Goal: Information Seeking & Learning: Check status

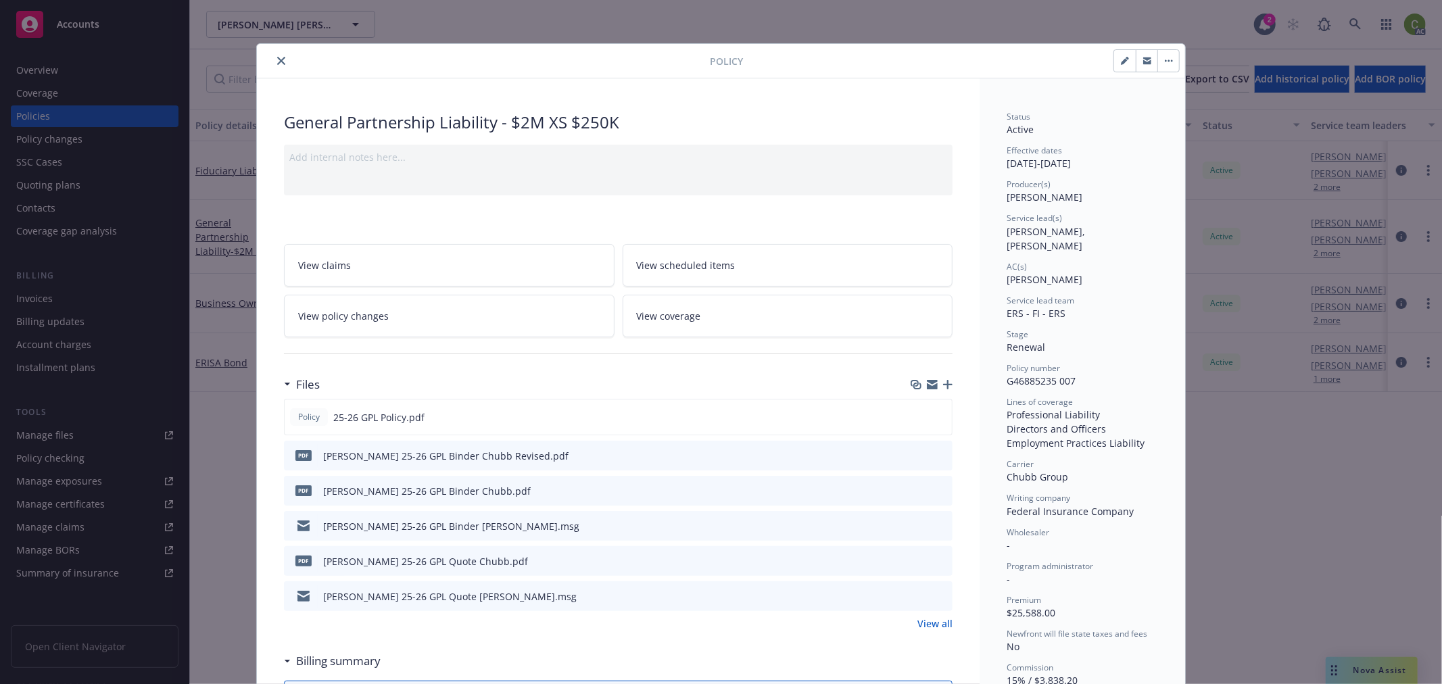
click at [277, 61] on icon "close" at bounding box center [281, 61] width 8 height 8
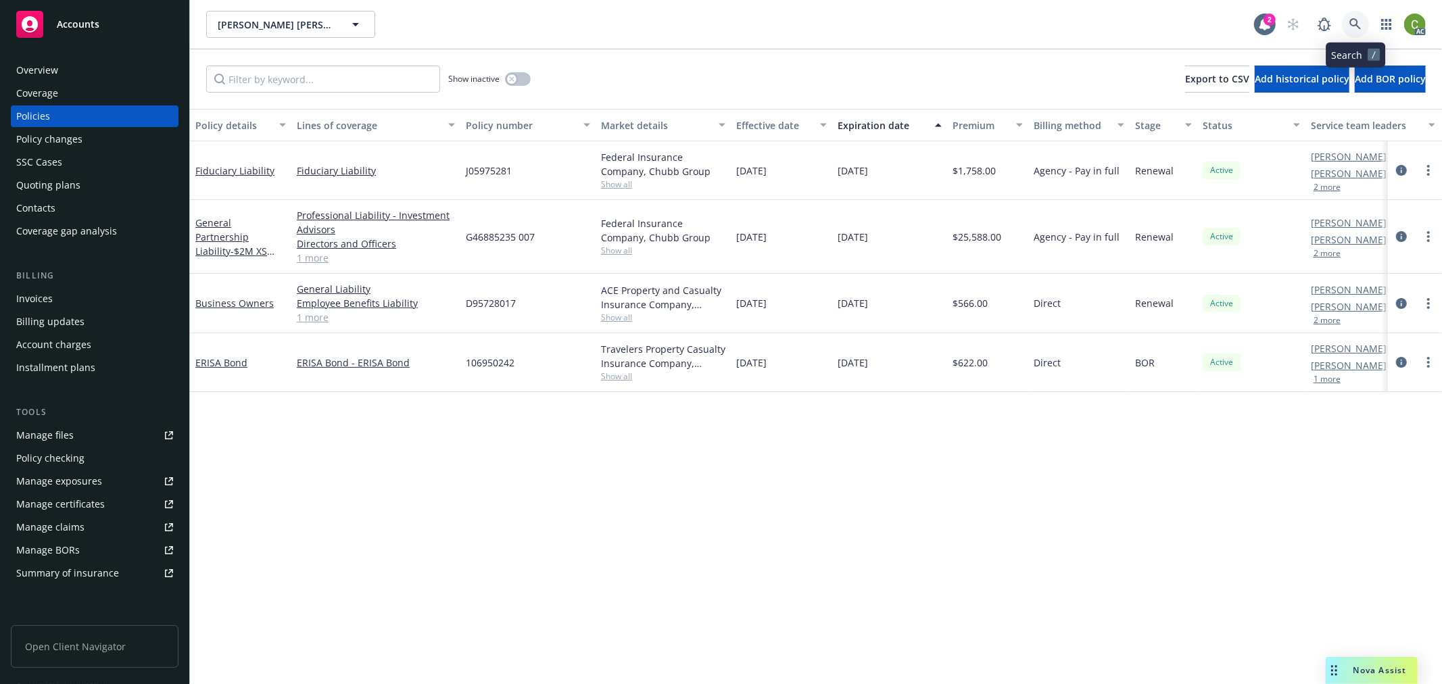
click at [1361, 24] on icon at bounding box center [1356, 24] width 12 height 12
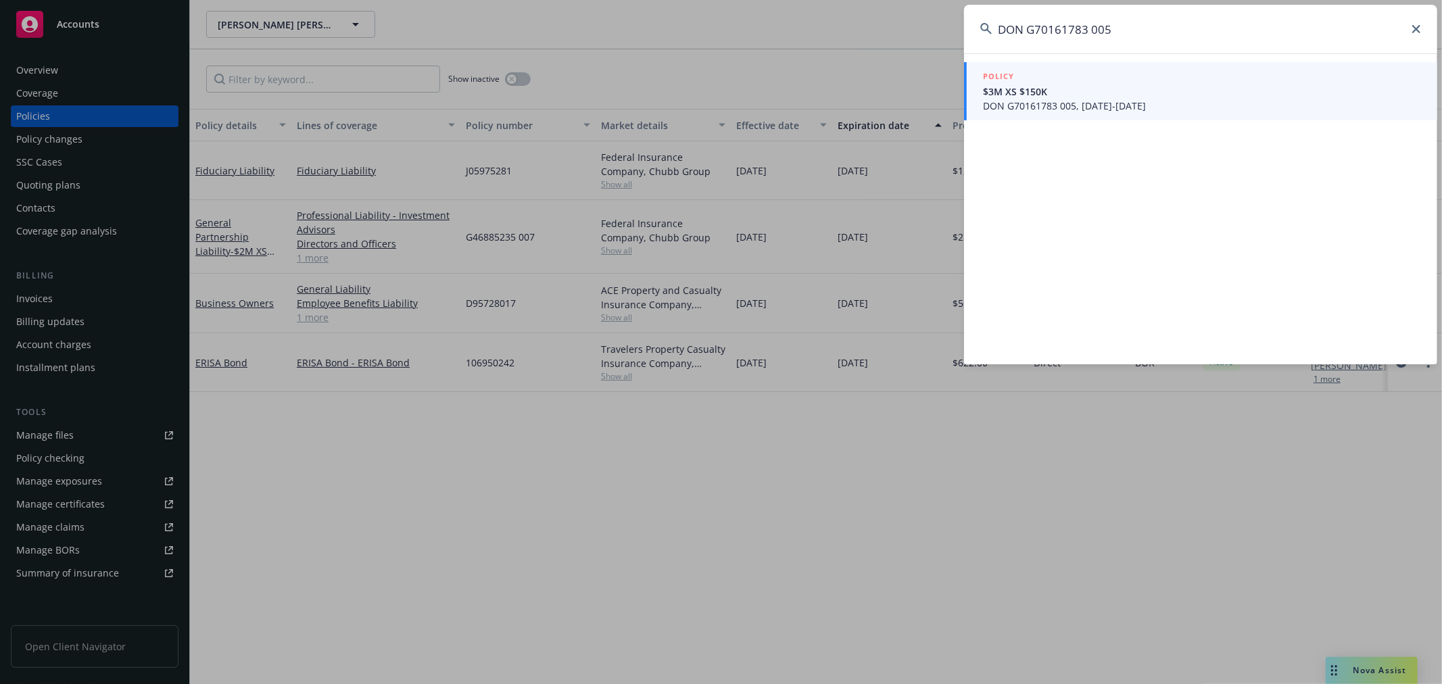
type input "DON G70161783 005"
click at [1143, 103] on span "DON G70161783 005, [DATE]-[DATE]" at bounding box center [1202, 106] width 438 height 14
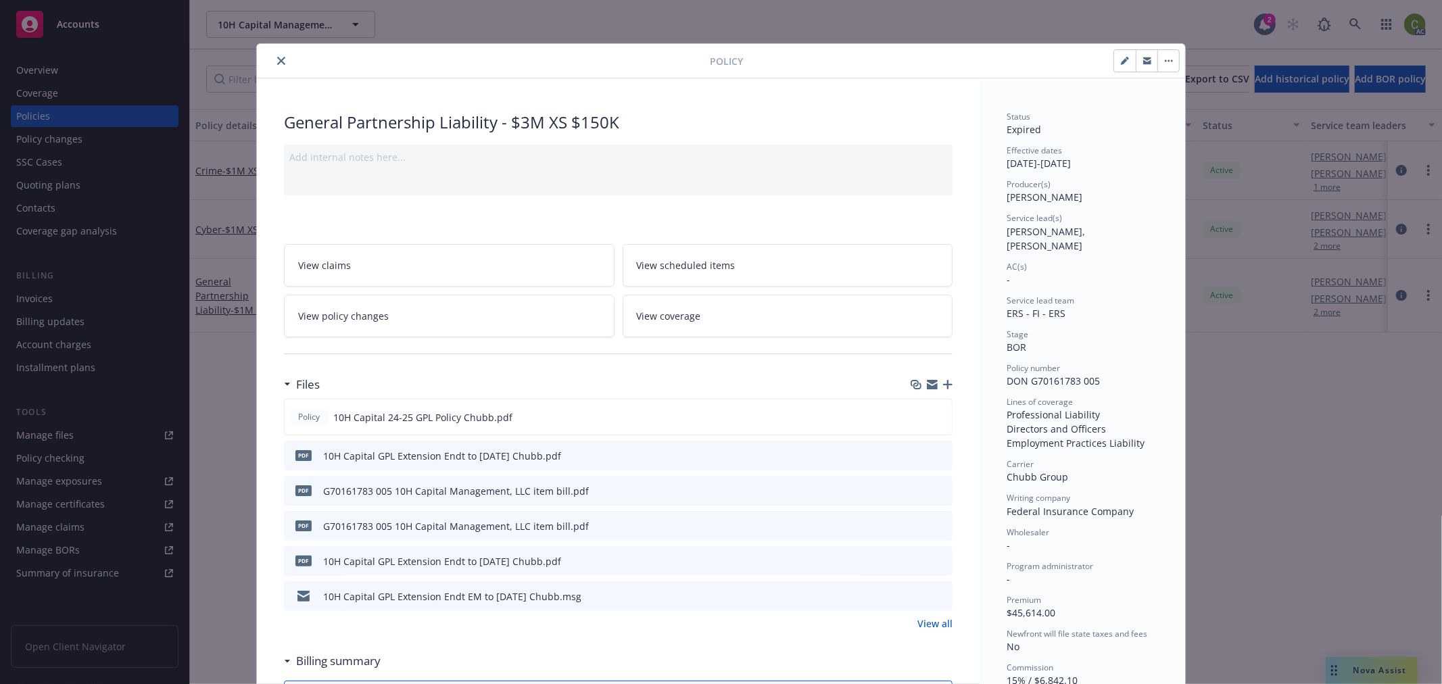
click at [474, 327] on link "View policy changes" at bounding box center [449, 316] width 331 height 43
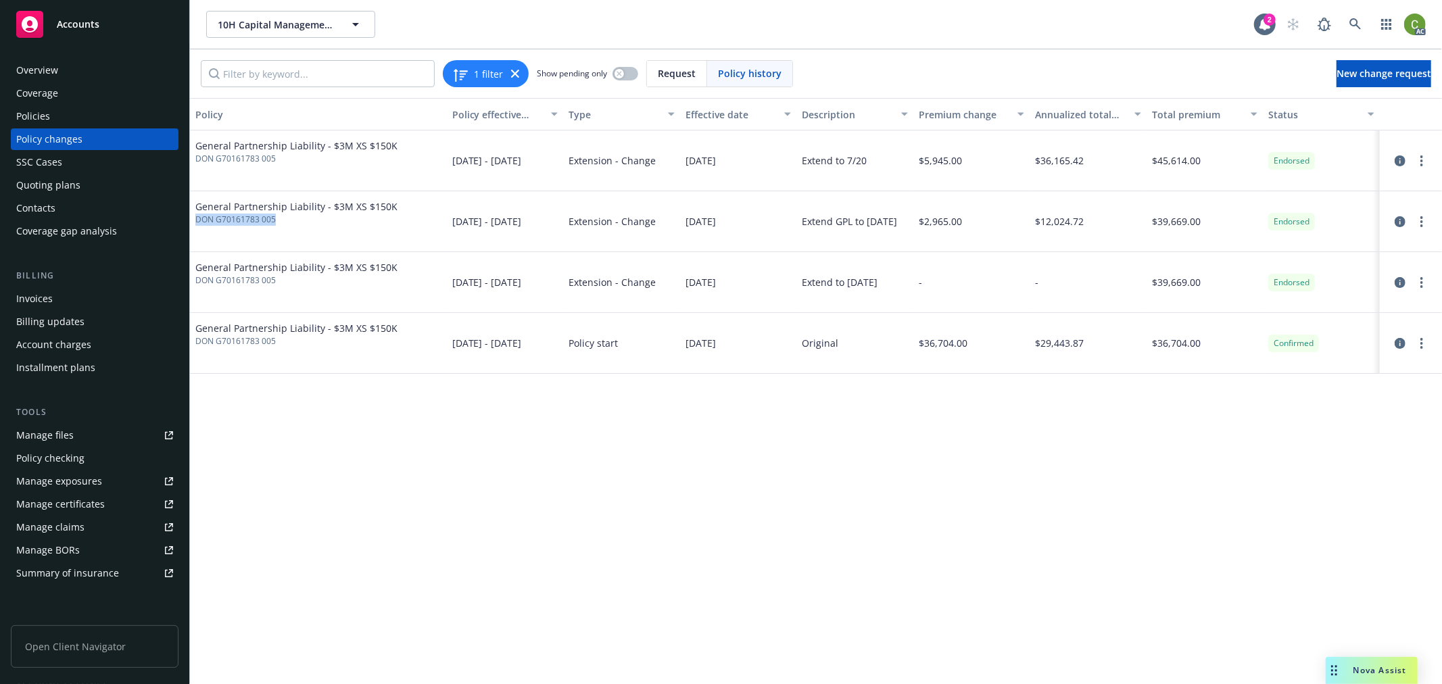
drag, startPoint x: 279, startPoint y: 226, endPoint x: 197, endPoint y: 240, distance: 83.0
click at [197, 240] on div "General Partnership Liability - $3M XS $150K DON G70161783 005" at bounding box center [318, 221] width 257 height 61
copy span "DON G70161783 005"
click at [85, 299] on div "Invoices" at bounding box center [94, 299] width 157 height 22
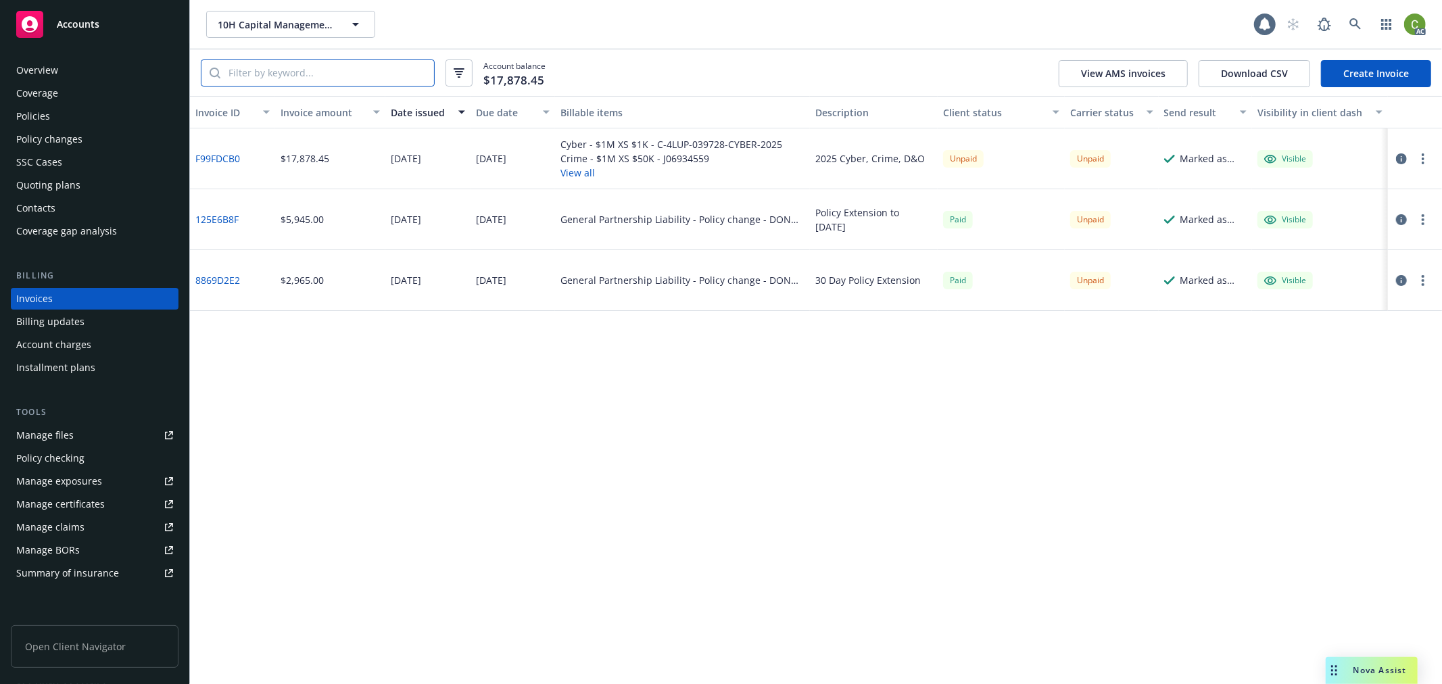
click at [304, 72] on input "search" at bounding box center [327, 73] width 214 height 26
paste input "DON G70161783 005"
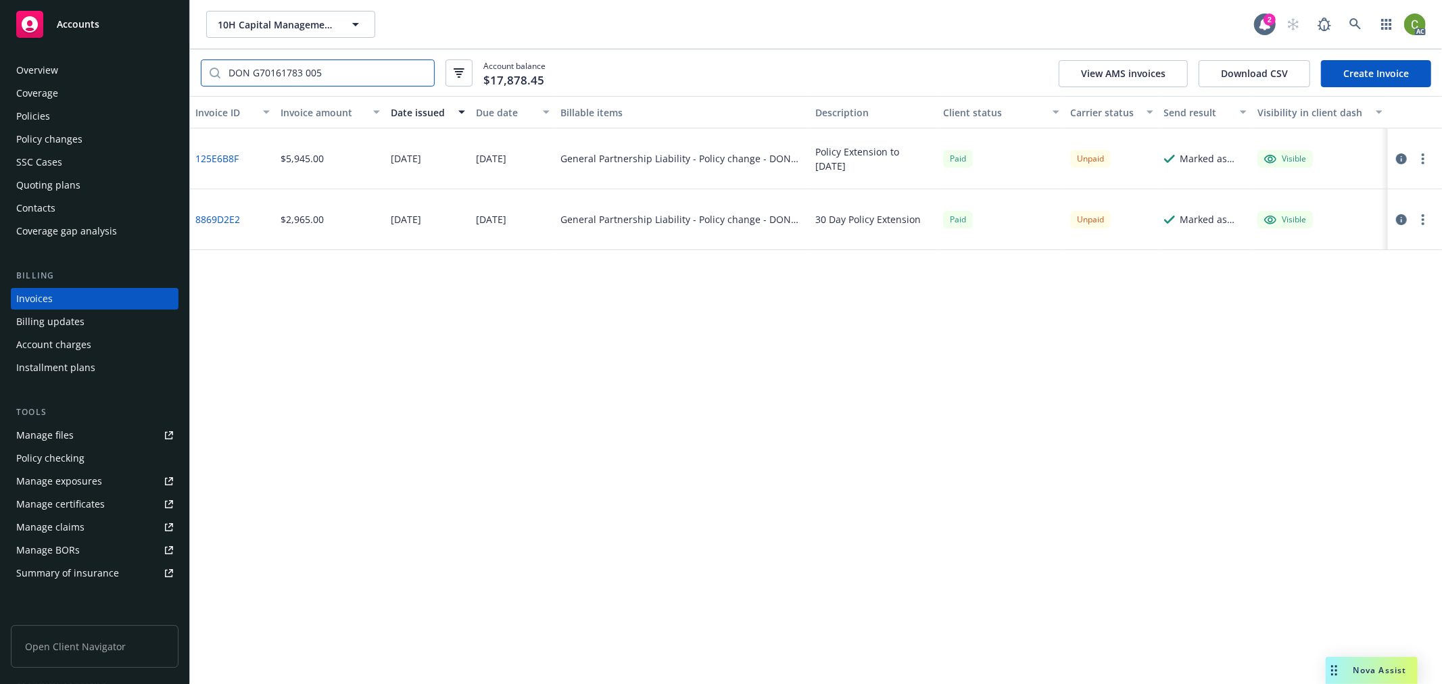
type input "DON G70161783 005"
click at [97, 139] on div "Policy changes" at bounding box center [94, 139] width 157 height 22
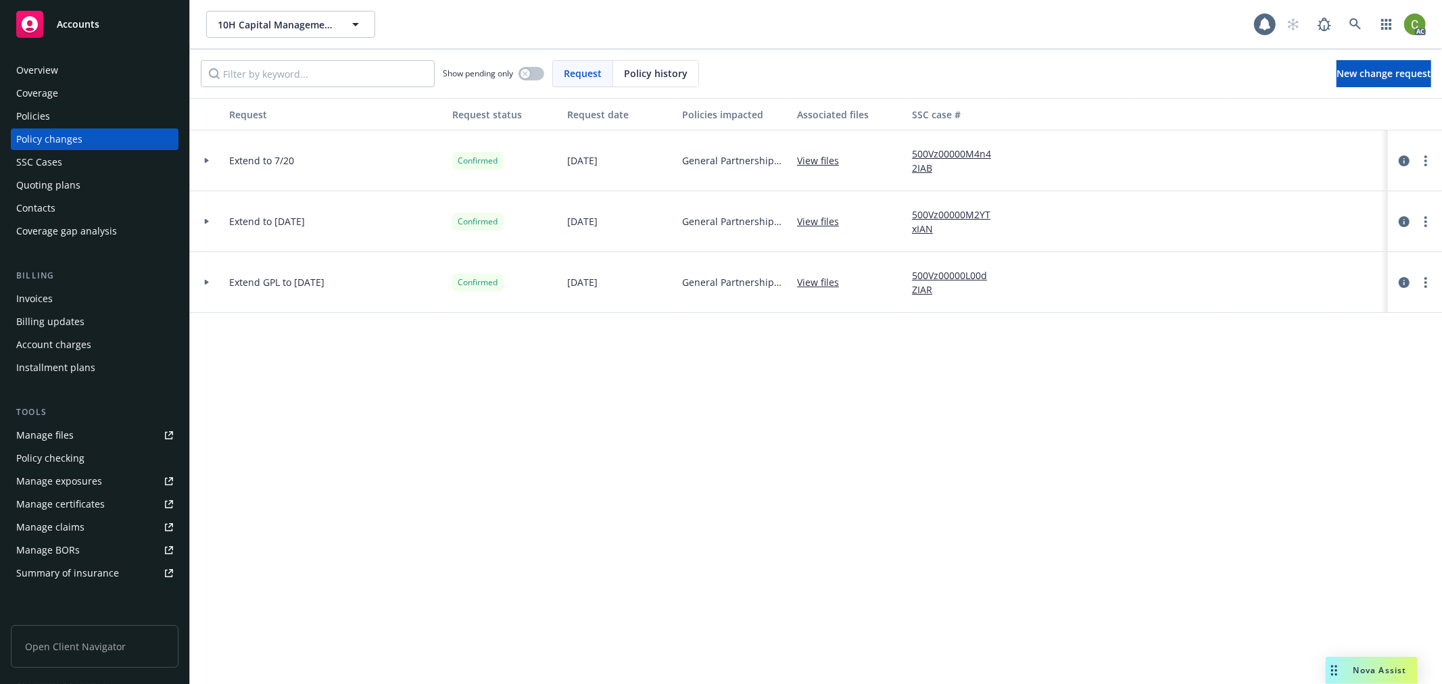
click at [657, 66] on span "Policy history" at bounding box center [656, 73] width 64 height 14
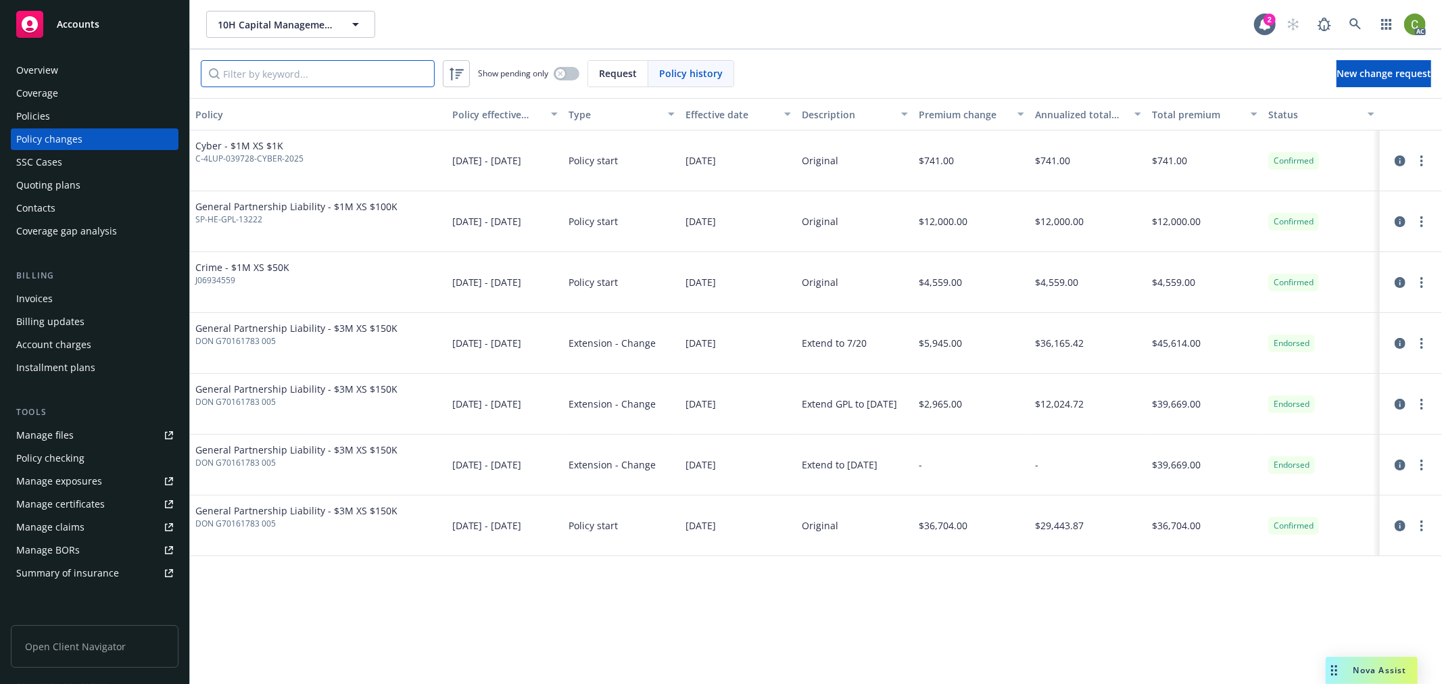
click at [287, 78] on input "Filter by keyword..." at bounding box center [318, 73] width 234 height 27
drag, startPoint x: 1355, startPoint y: 24, endPoint x: 1346, endPoint y: 45, distance: 23.4
click at [1355, 23] on icon at bounding box center [1356, 24] width 12 height 12
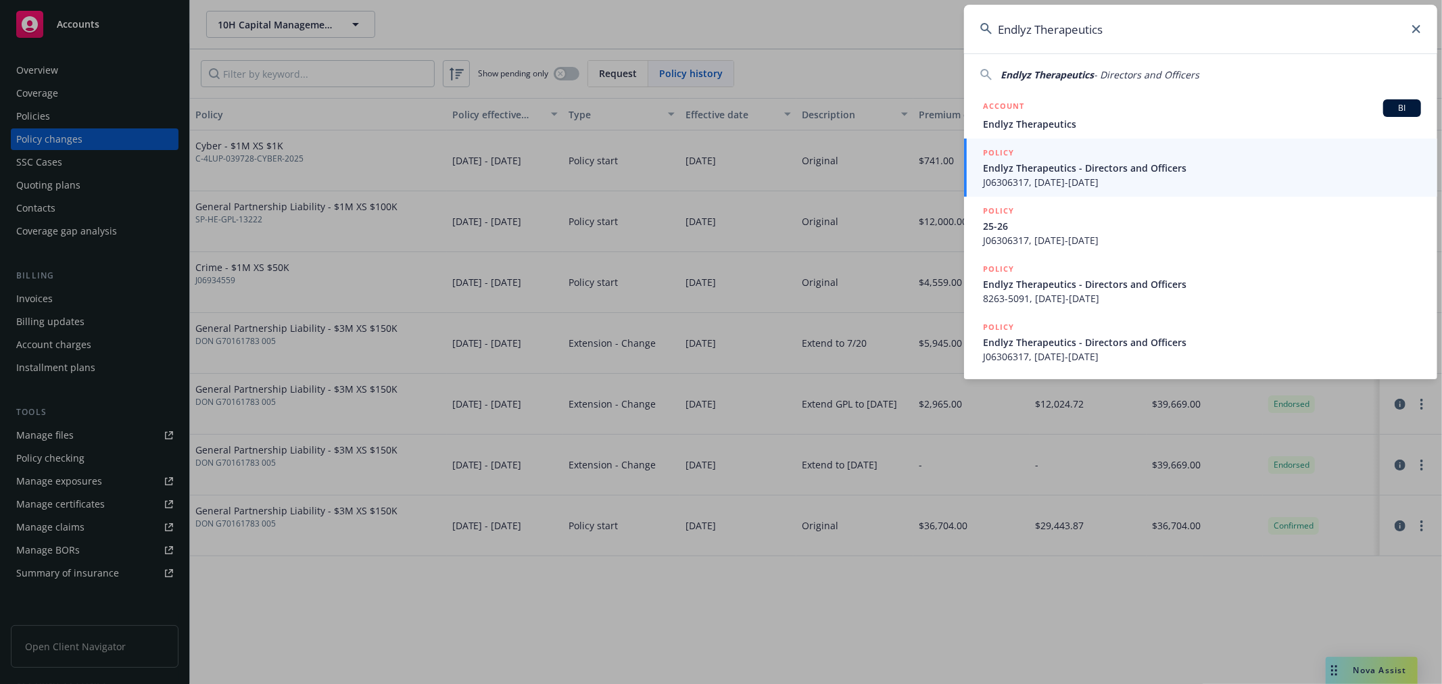
drag, startPoint x: 1018, startPoint y: 38, endPoint x: 435, endPoint y: 77, distance: 584.2
click at [435, 77] on div "Endlyz Therapeutics Endlyz Therapeutics - Directors and Officers ACCOUNT BI End…" at bounding box center [721, 342] width 1442 height 684
paste input "J06306317"
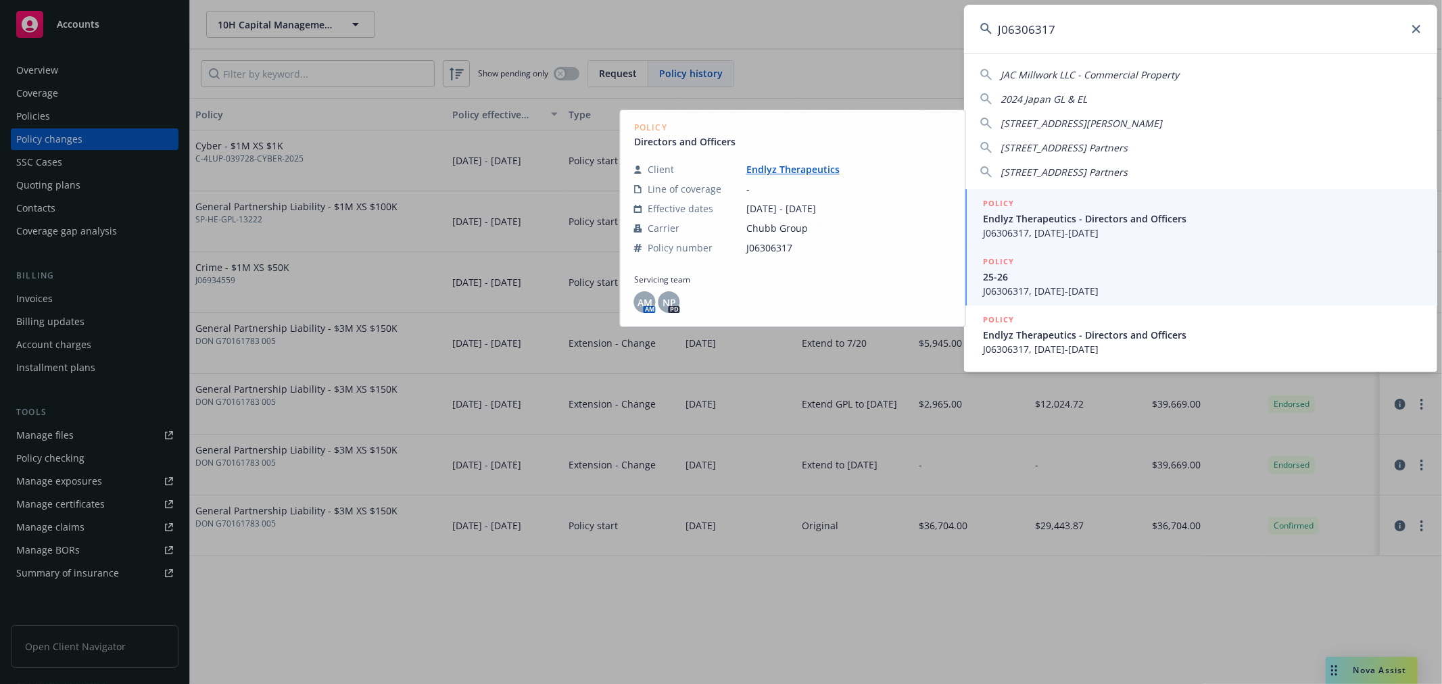
type input "J06306317"
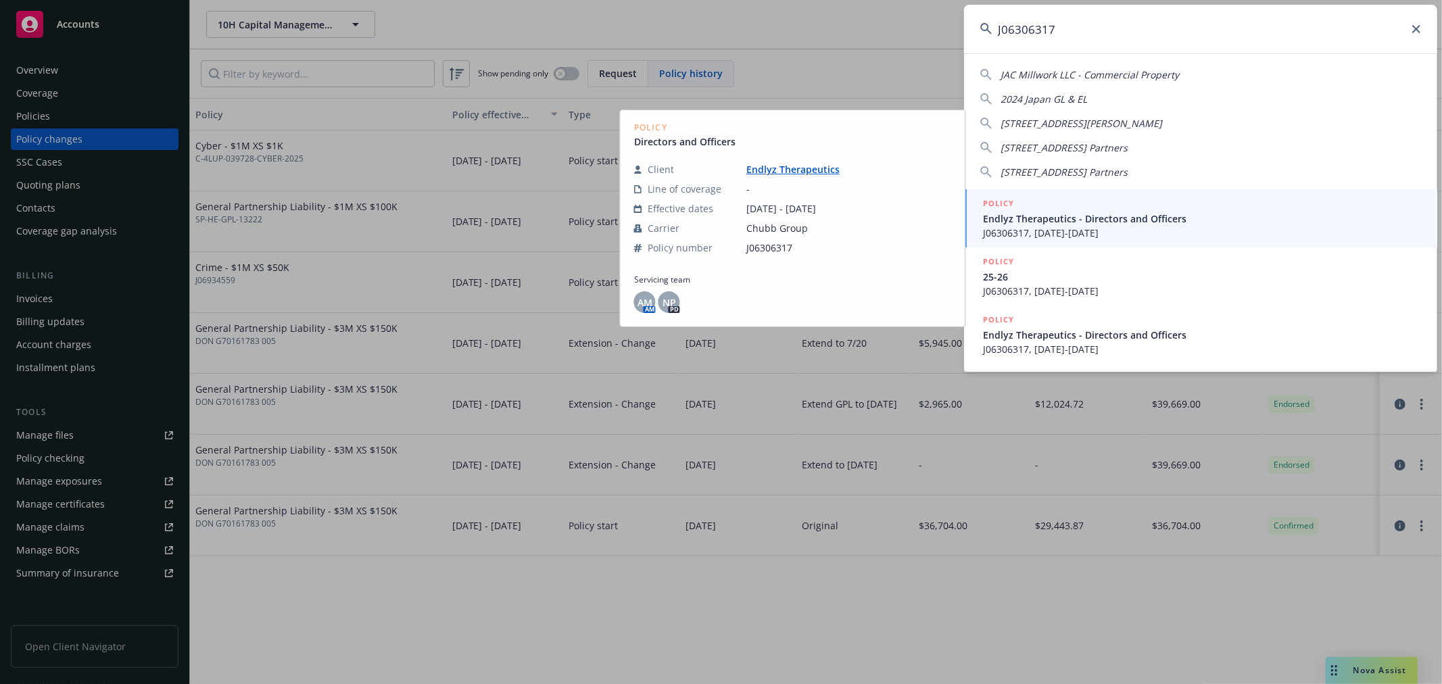
click at [1055, 283] on div "POLICY 25-26 J06306317, [DATE]-[DATE]" at bounding box center [1202, 276] width 438 height 43
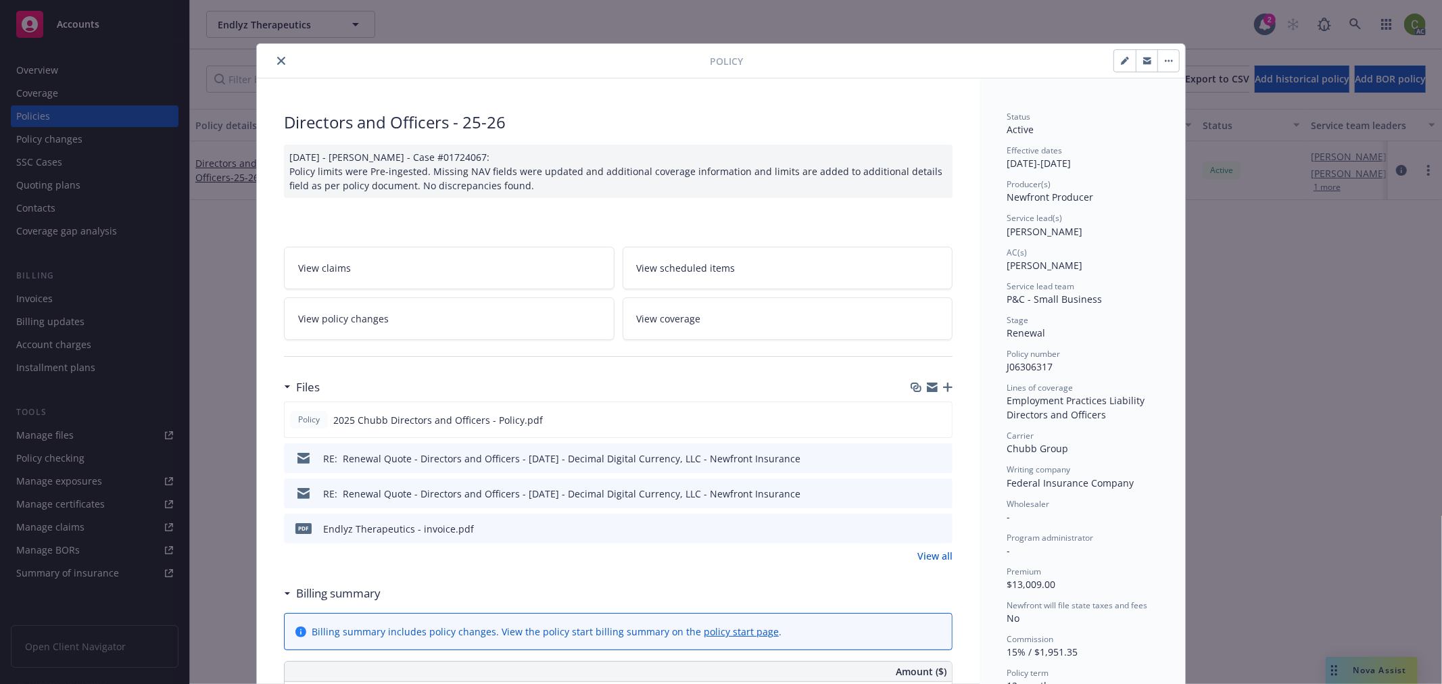
click at [1121, 62] on icon "button" at bounding box center [1125, 61] width 8 height 8
select select "RENEWAL"
select select "12"
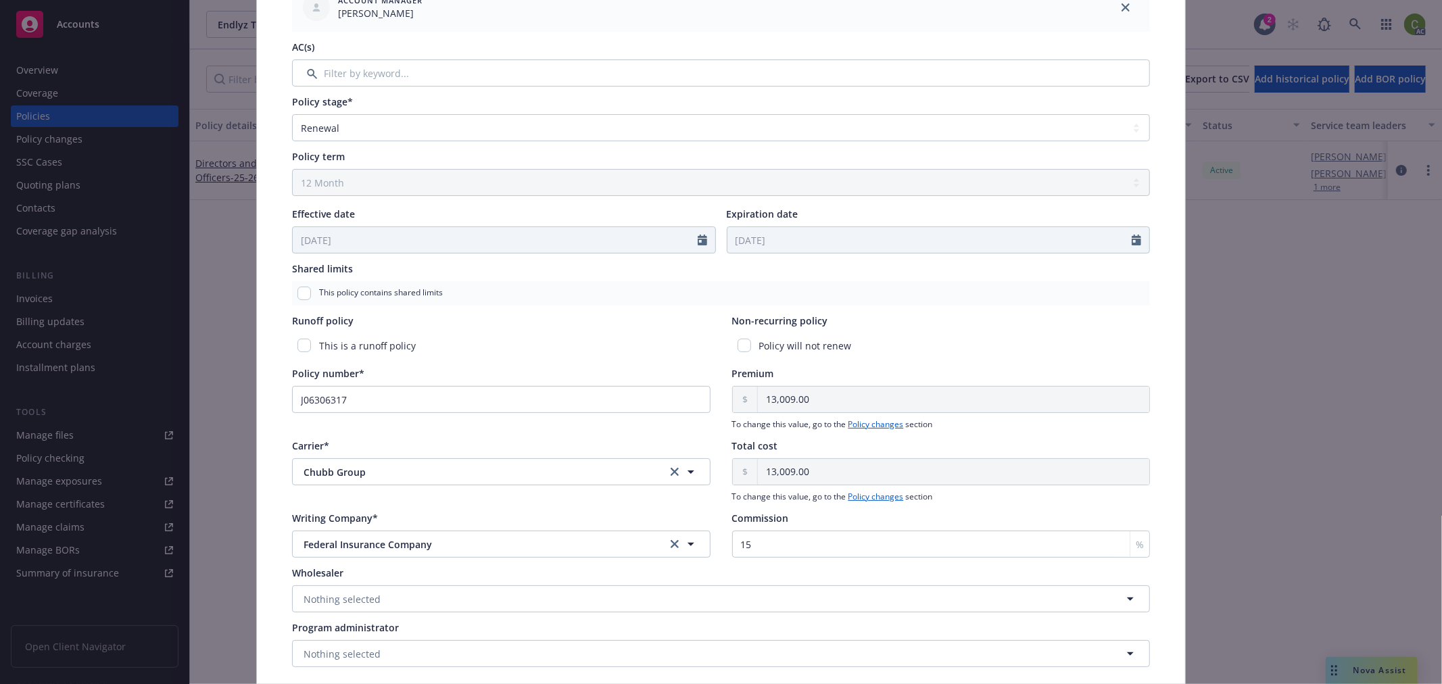
scroll to position [375, 0]
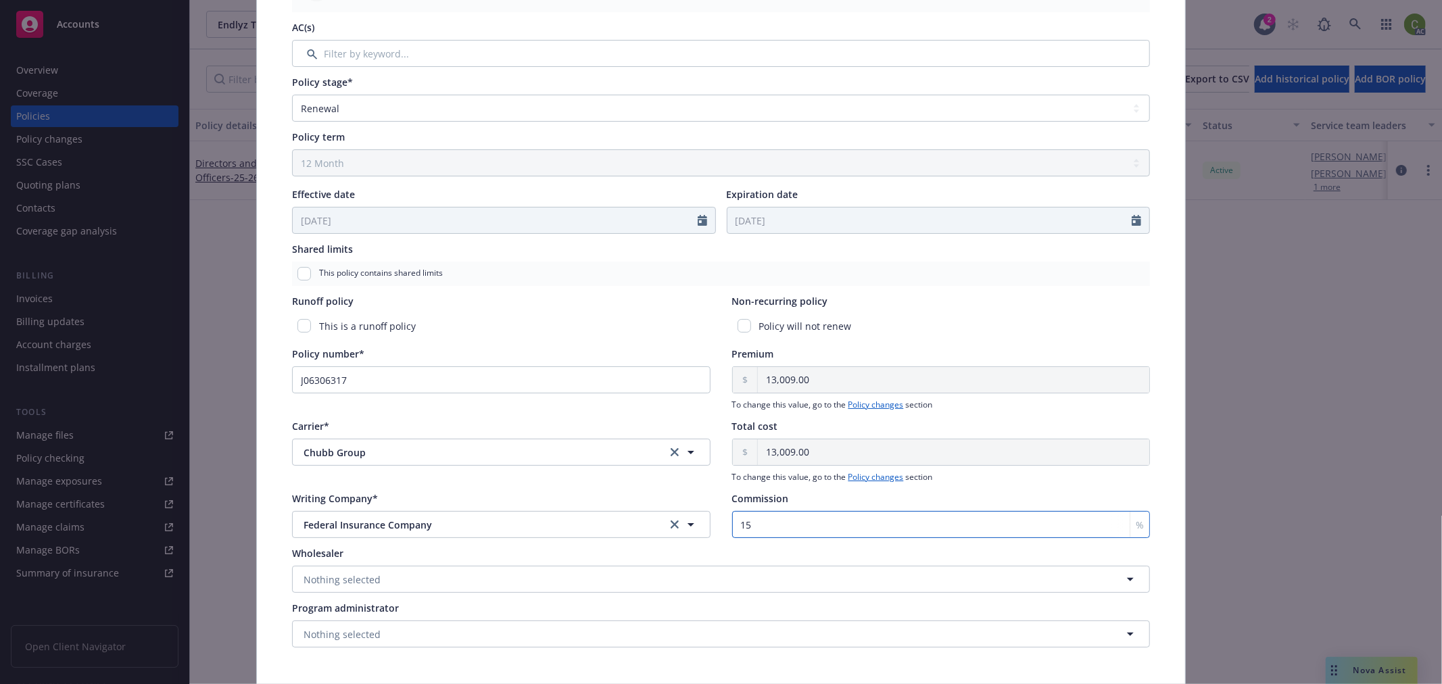
click at [816, 525] on input "15" at bounding box center [941, 524] width 419 height 27
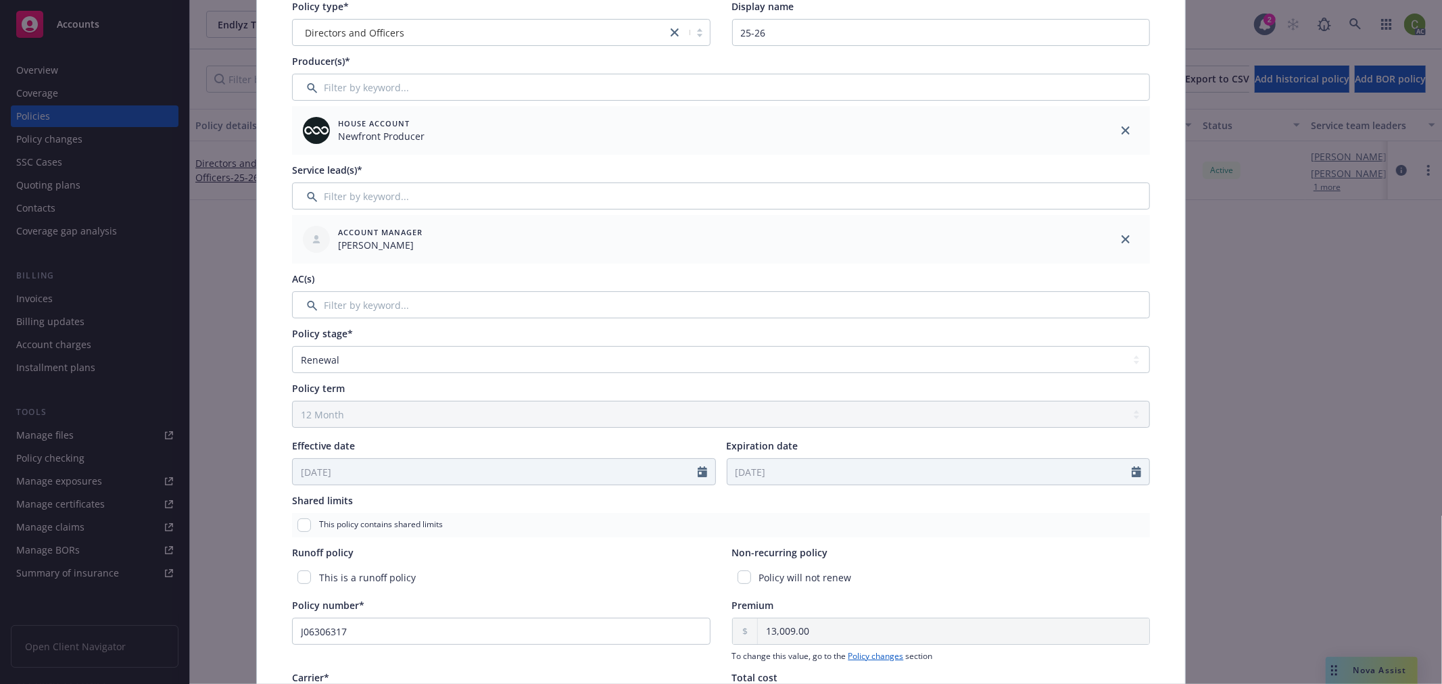
scroll to position [0, 0]
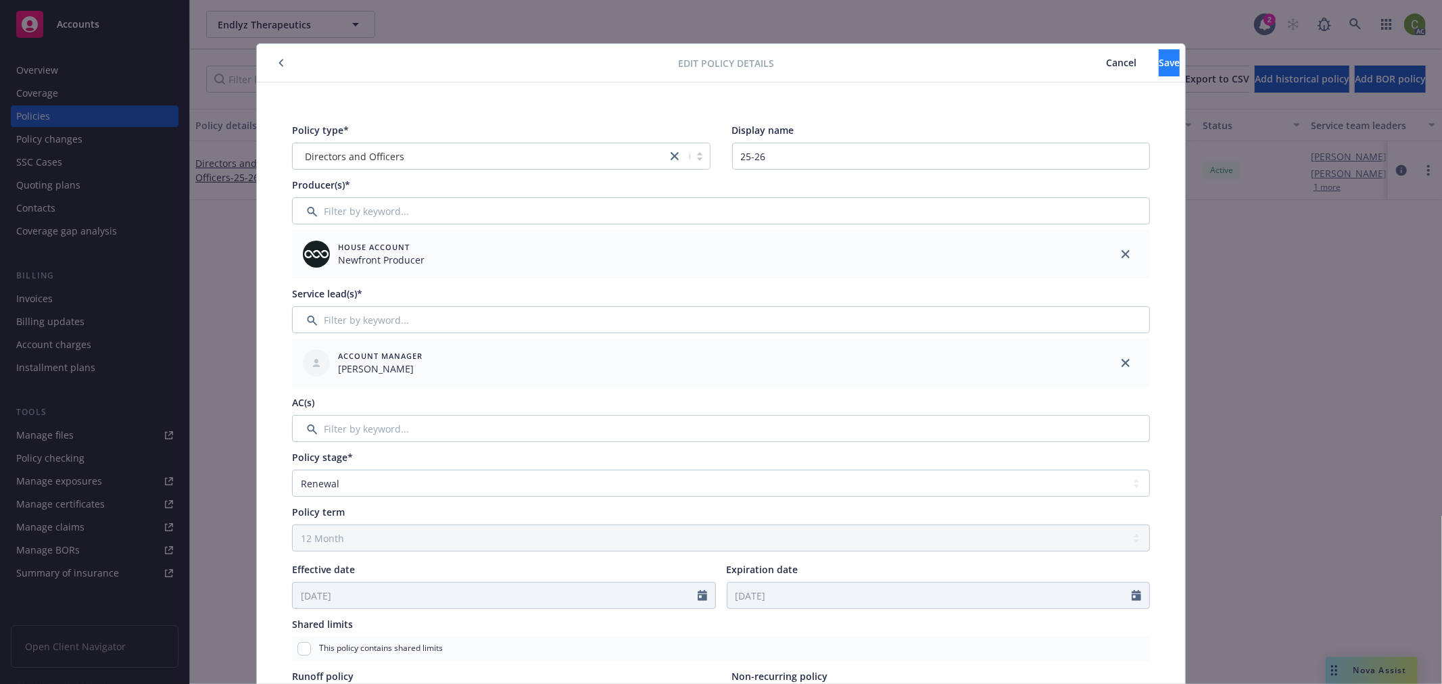
type input "20"
click at [1159, 64] on button "Save" at bounding box center [1169, 62] width 21 height 27
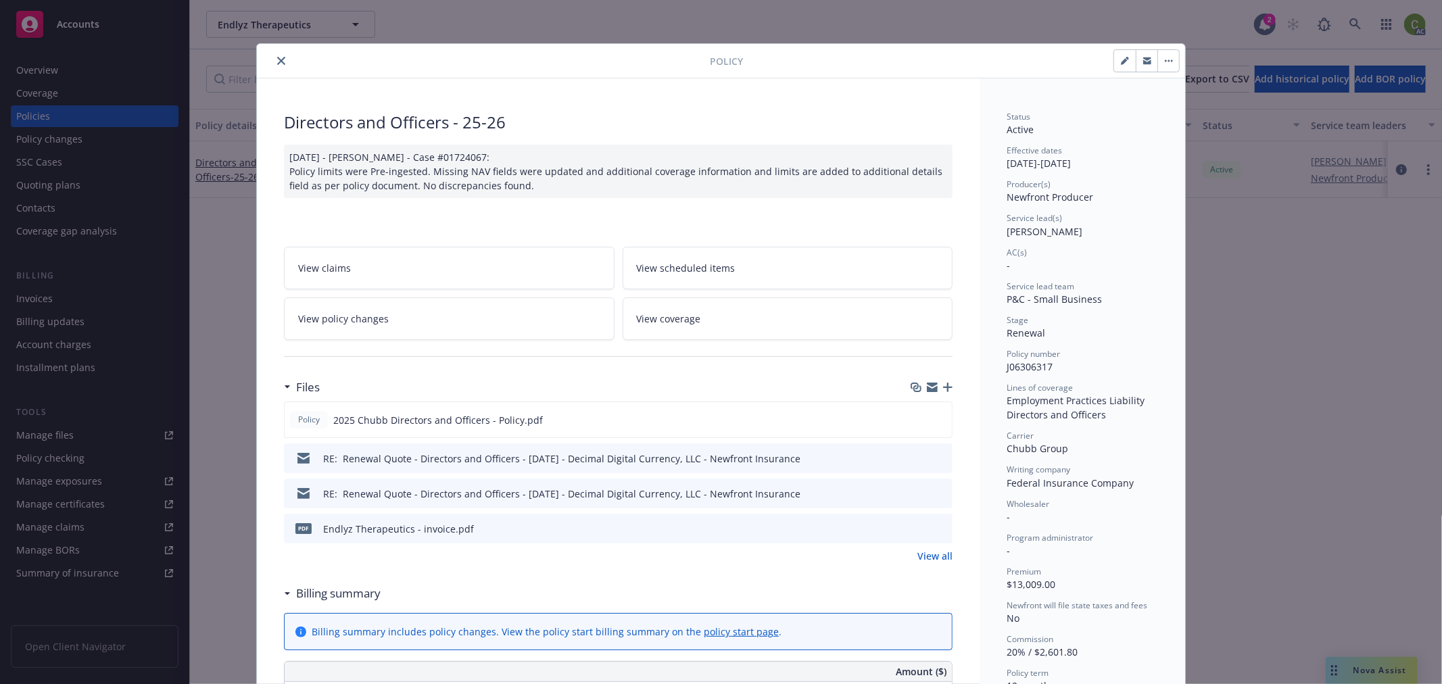
click at [277, 57] on icon "close" at bounding box center [281, 61] width 8 height 8
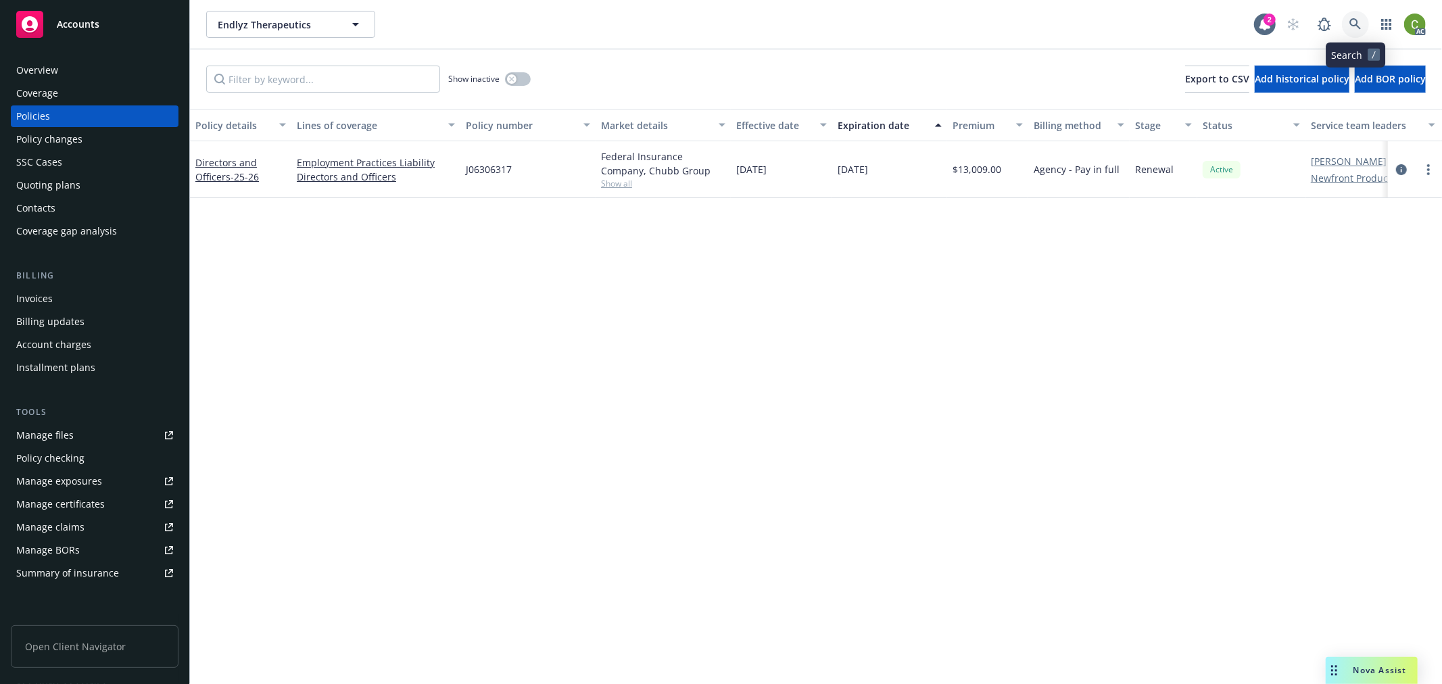
drag, startPoint x: 1356, startPoint y: 28, endPoint x: 1352, endPoint y: 45, distance: 17.2
click at [1356, 28] on icon at bounding box center [1356, 24] width 12 height 12
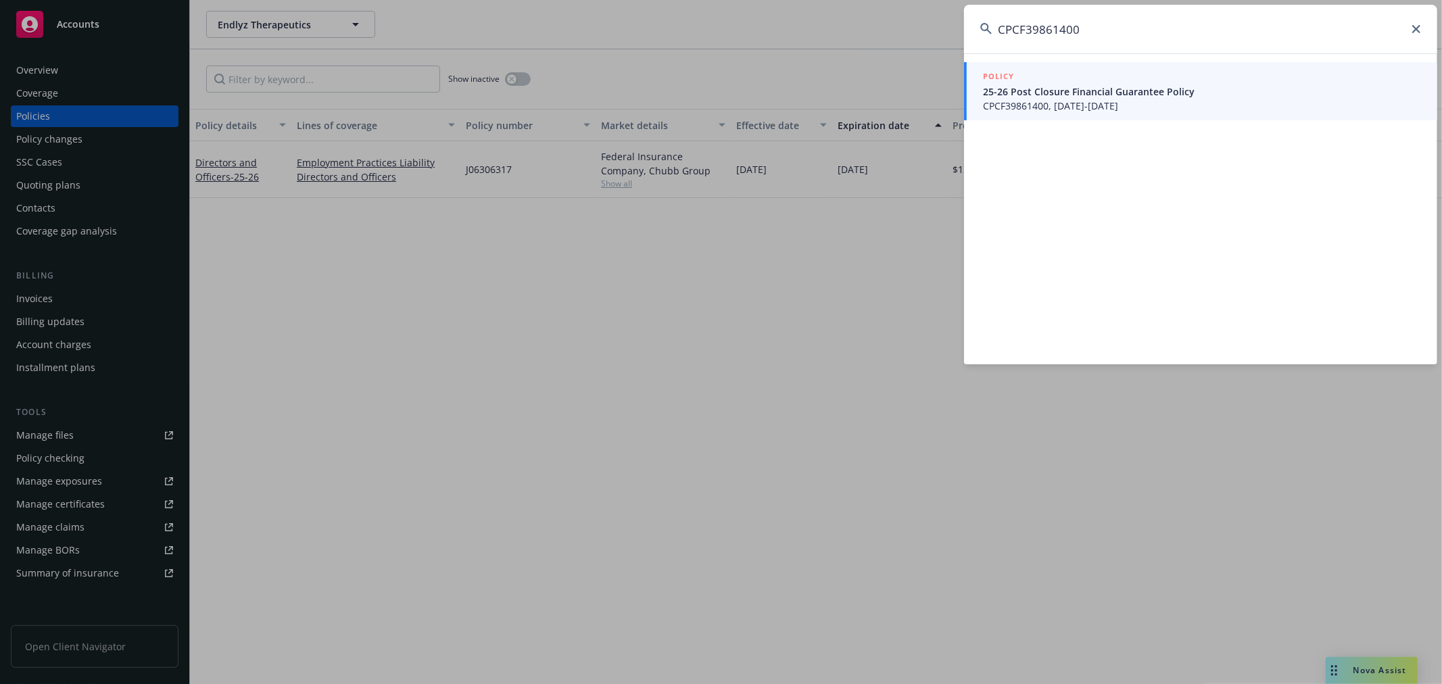
type input "CPCF39861400"
click at [1080, 97] on div "POLICY 25-26 Post Closure Financial Guarantee Policy CPCF39861400, [DATE]-[DATE]" at bounding box center [1202, 91] width 438 height 43
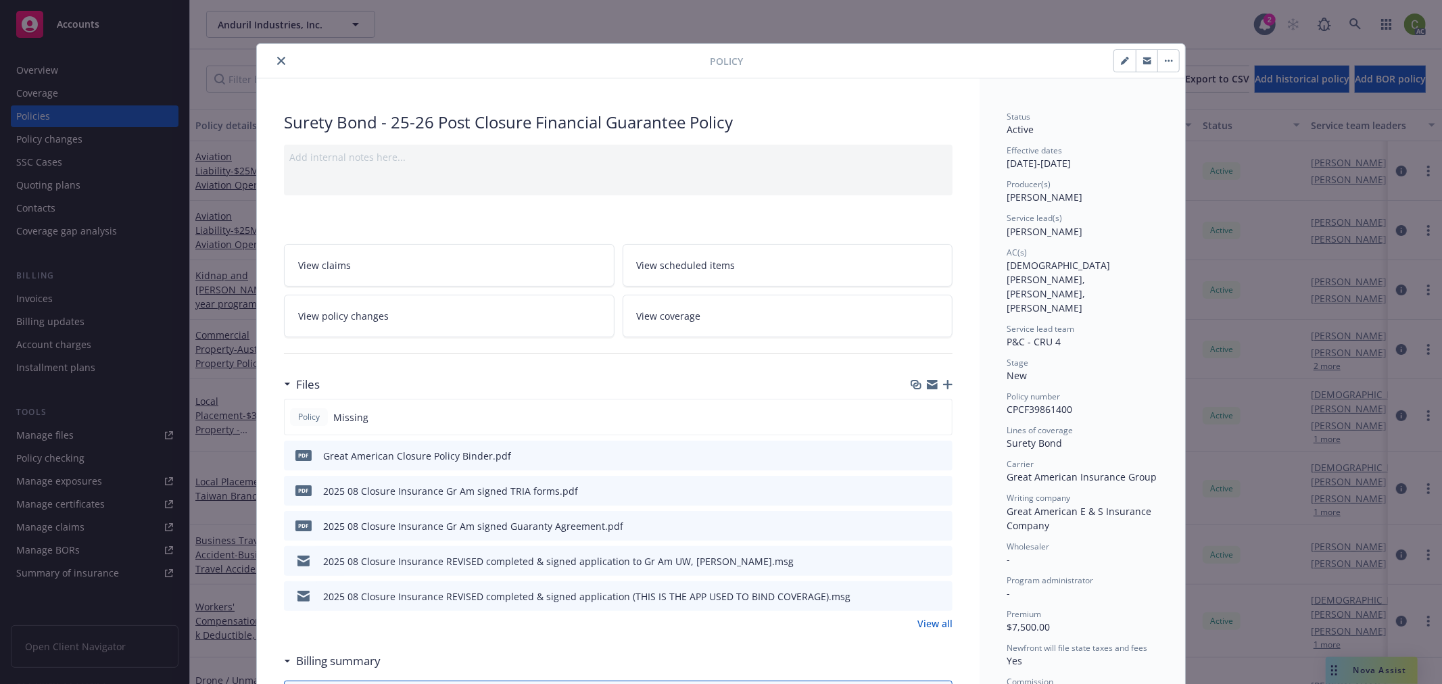
drag, startPoint x: 277, startPoint y: 62, endPoint x: 279, endPoint y: 76, distance: 14.3
click at [277, 62] on icon "close" at bounding box center [281, 61] width 8 height 8
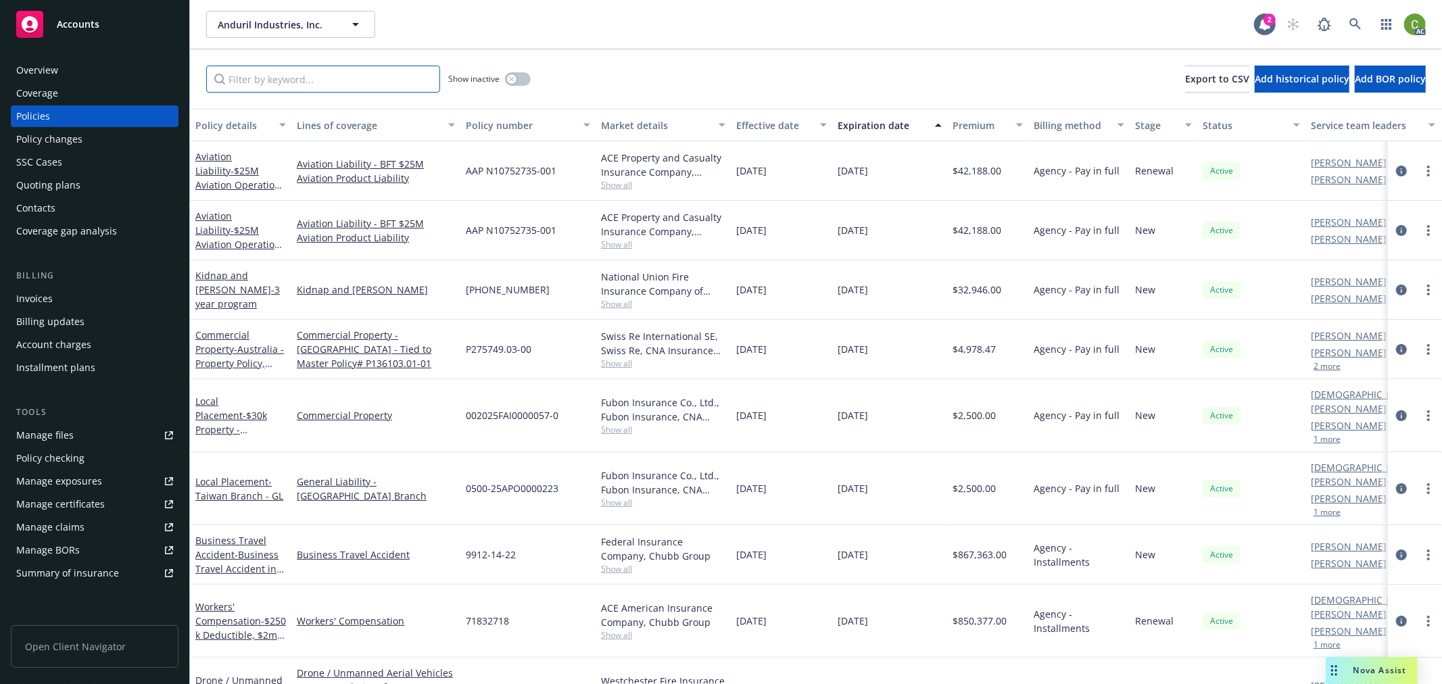
click at [282, 75] on input "Filter by keyword..." at bounding box center [323, 79] width 234 height 27
paste input "PREF39862500"
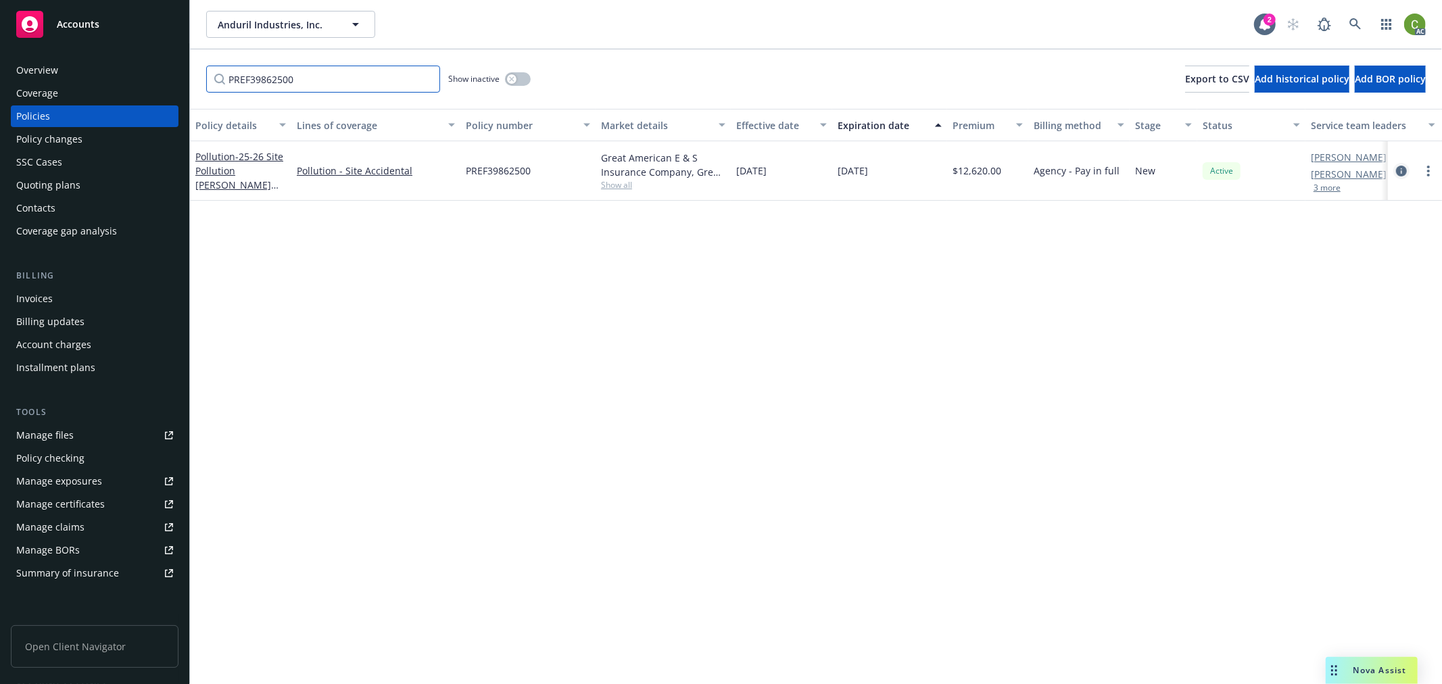
type input "PREF39862500"
click at [1403, 171] on icon "circleInformation" at bounding box center [1401, 171] width 11 height 11
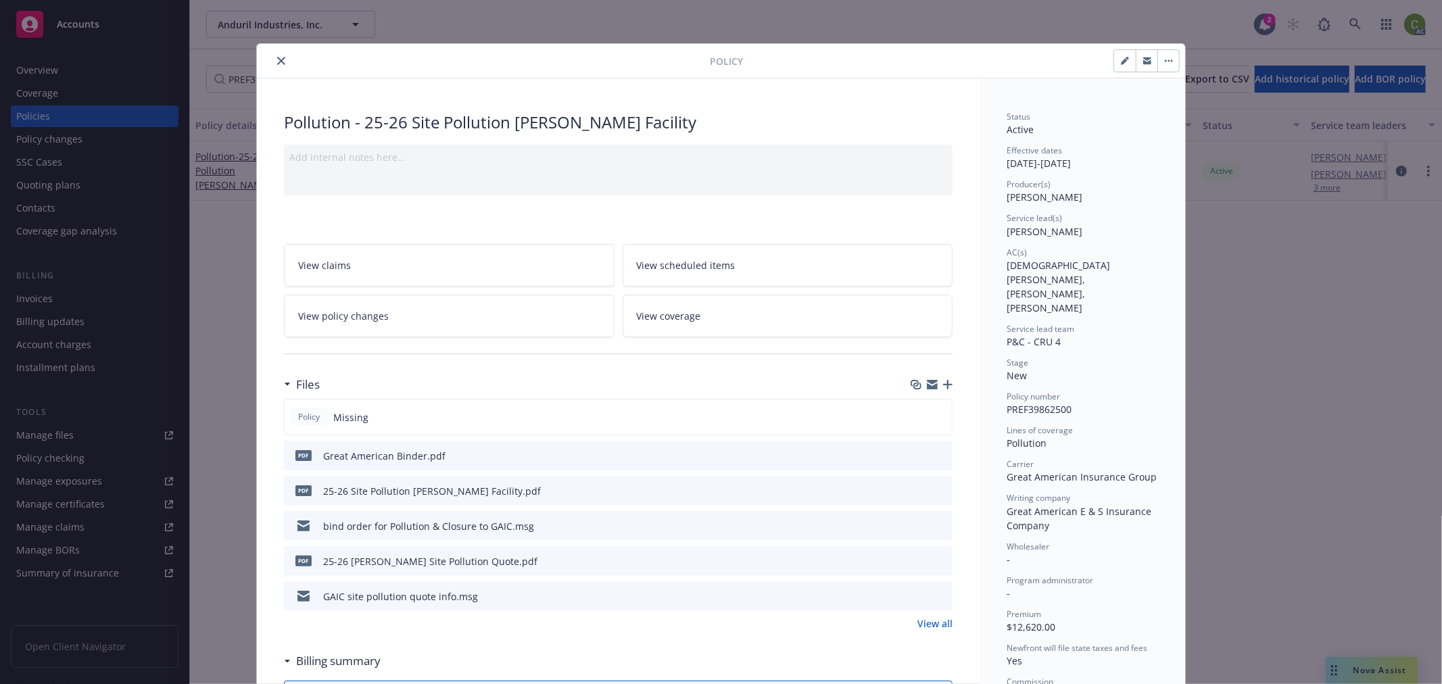
drag, startPoint x: 280, startPoint y: 56, endPoint x: 1196, endPoint y: 93, distance: 916.3
click at [280, 55] on button "close" at bounding box center [281, 61] width 16 height 16
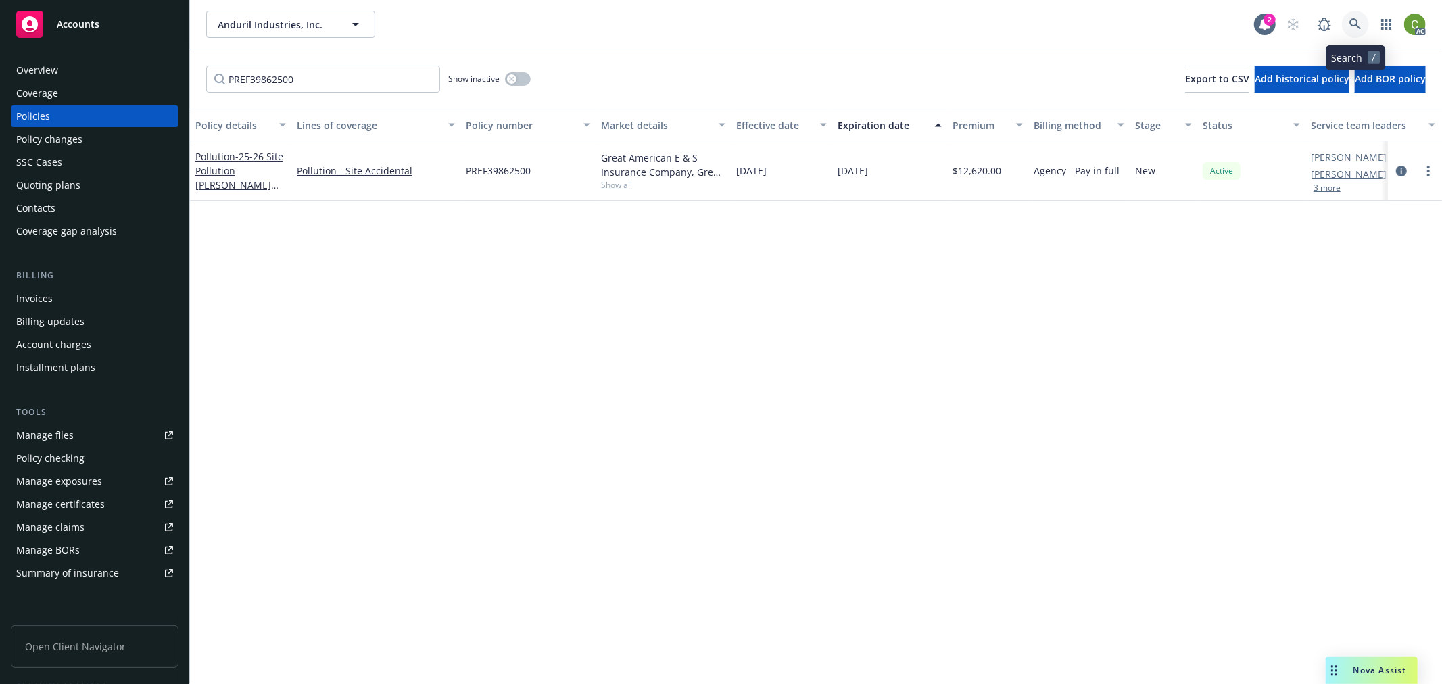
click at [1358, 19] on icon at bounding box center [1356, 24] width 12 height 12
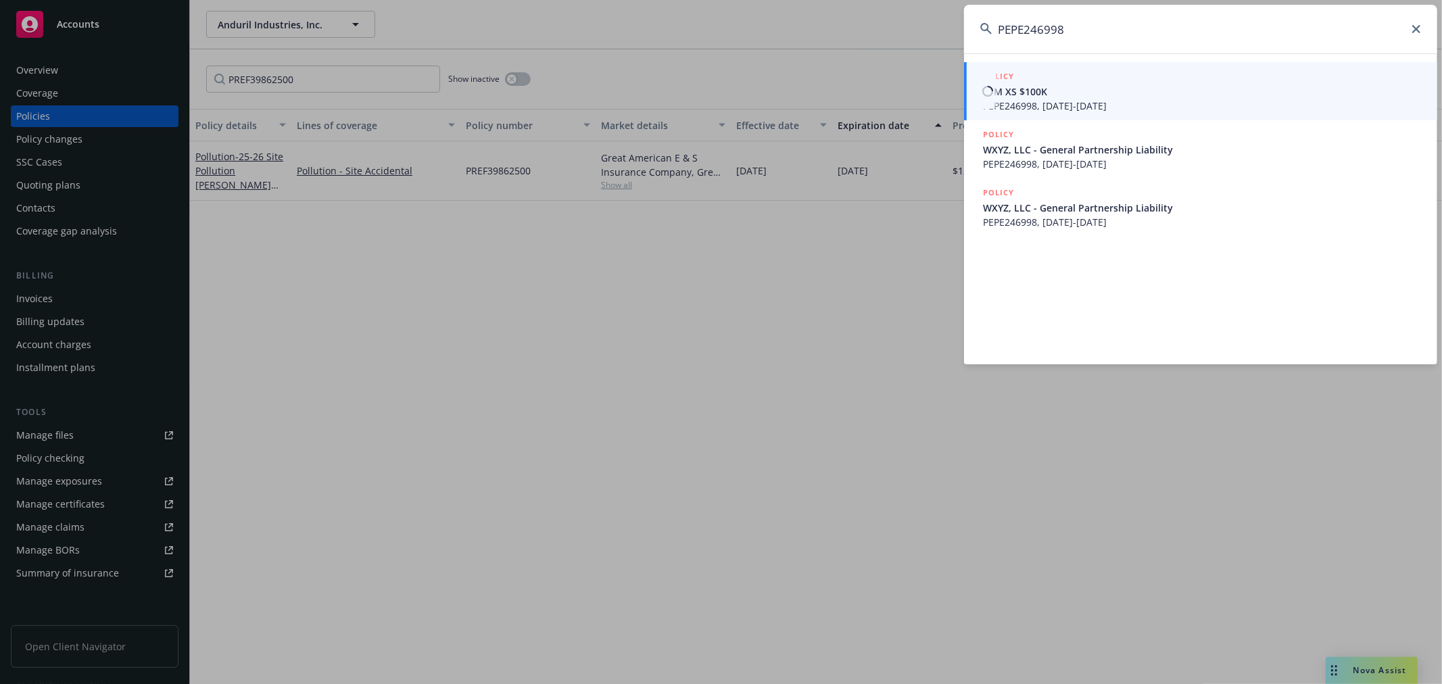
type input "PEPE246998"
click at [1116, 92] on span "$1M XS $100K" at bounding box center [1202, 92] width 438 height 14
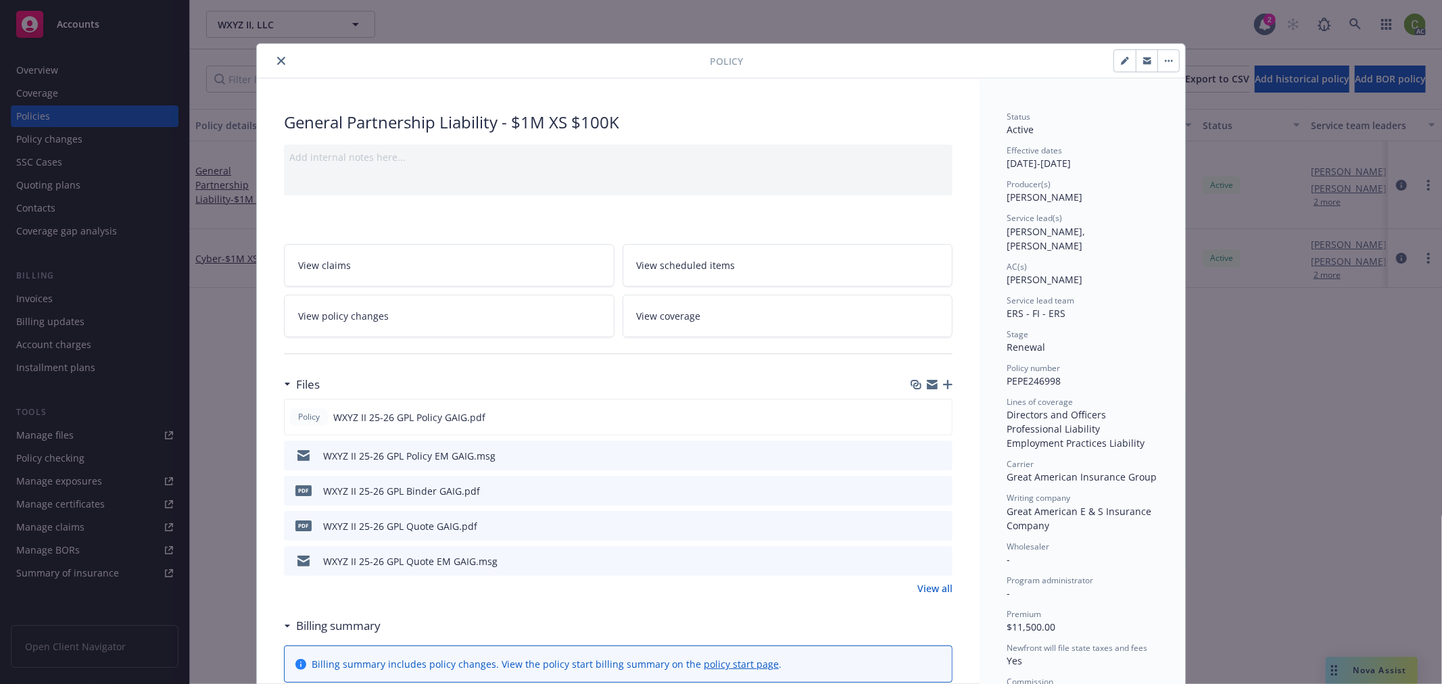
click at [277, 62] on icon "close" at bounding box center [281, 61] width 8 height 8
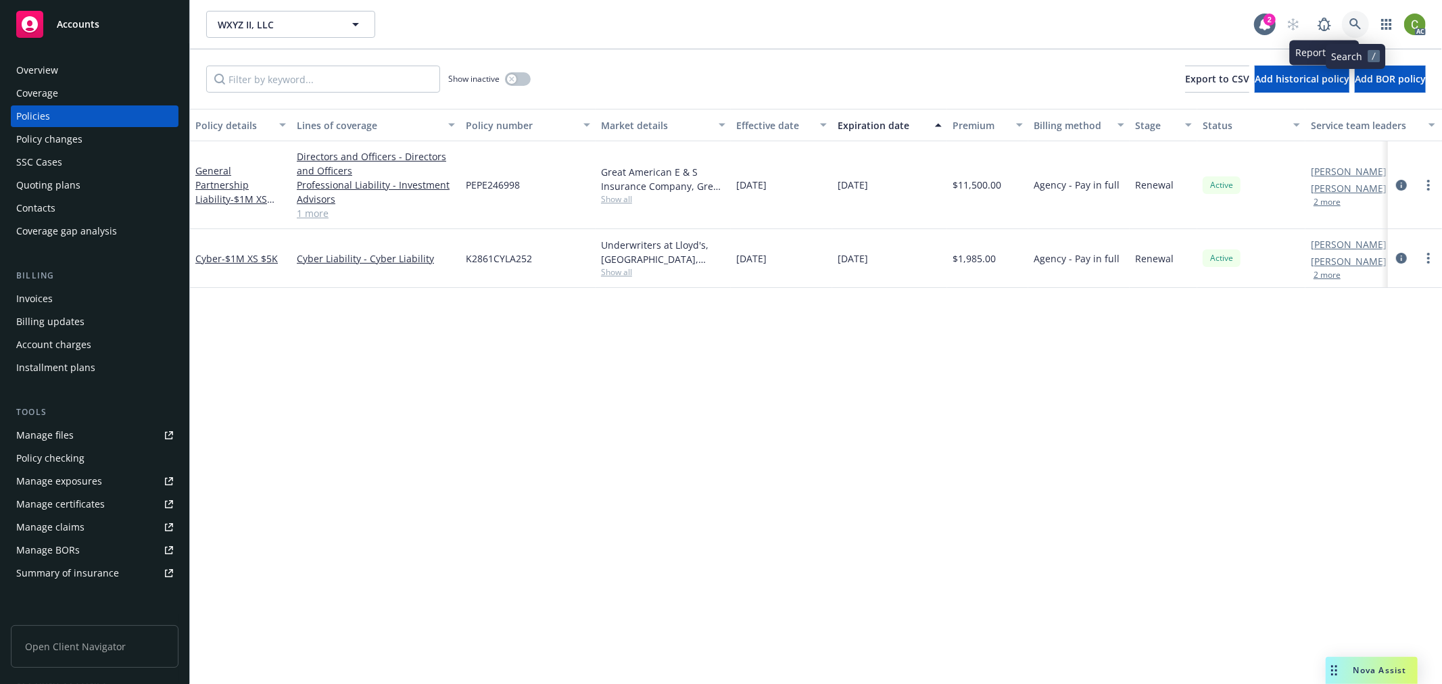
click at [1358, 28] on icon at bounding box center [1356, 24] width 12 height 12
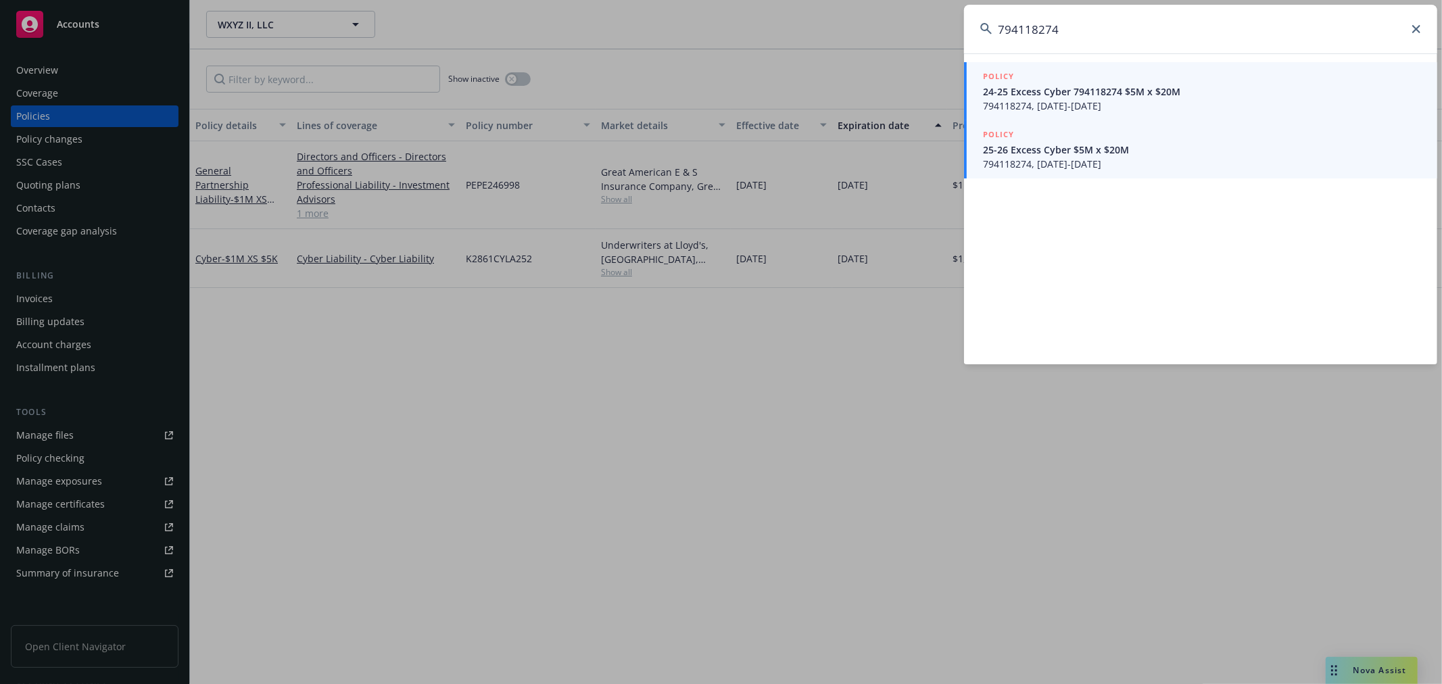
type input "794118274"
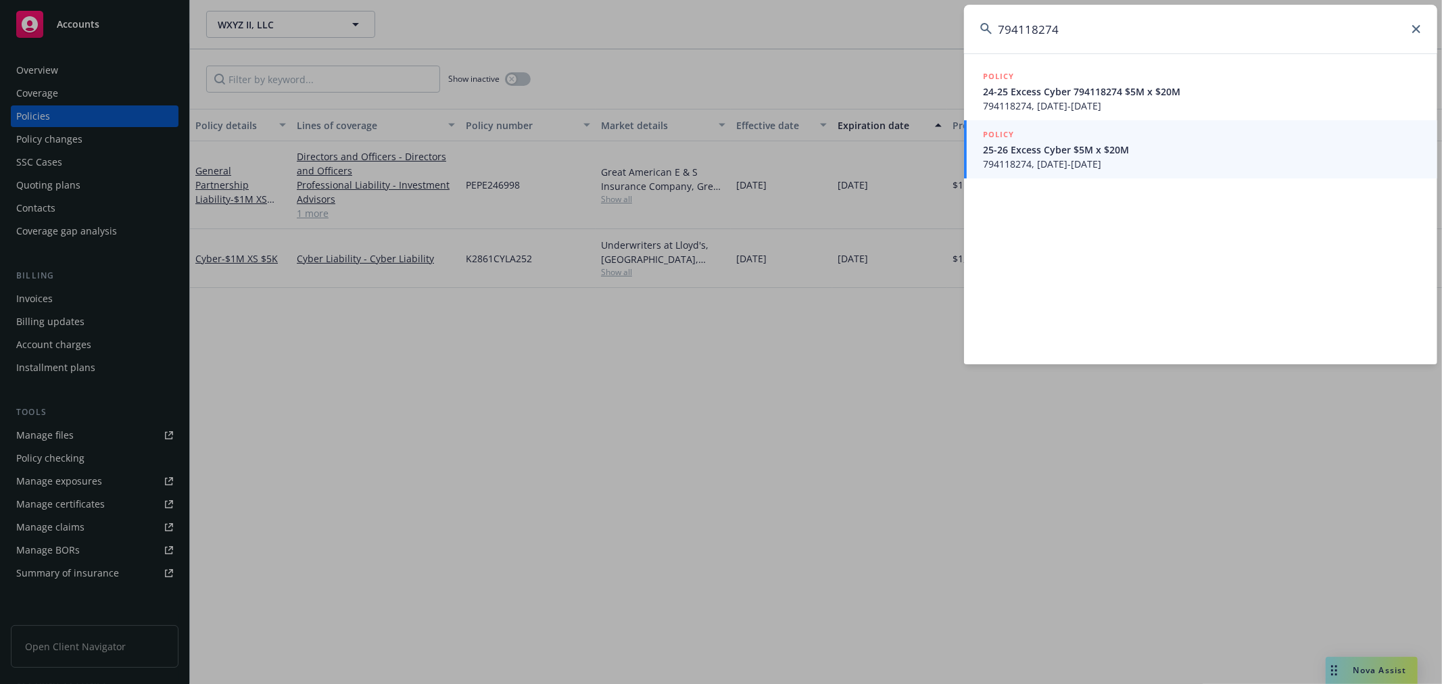
click at [1112, 158] on span "794118274, [DATE]-[DATE]" at bounding box center [1202, 164] width 438 height 14
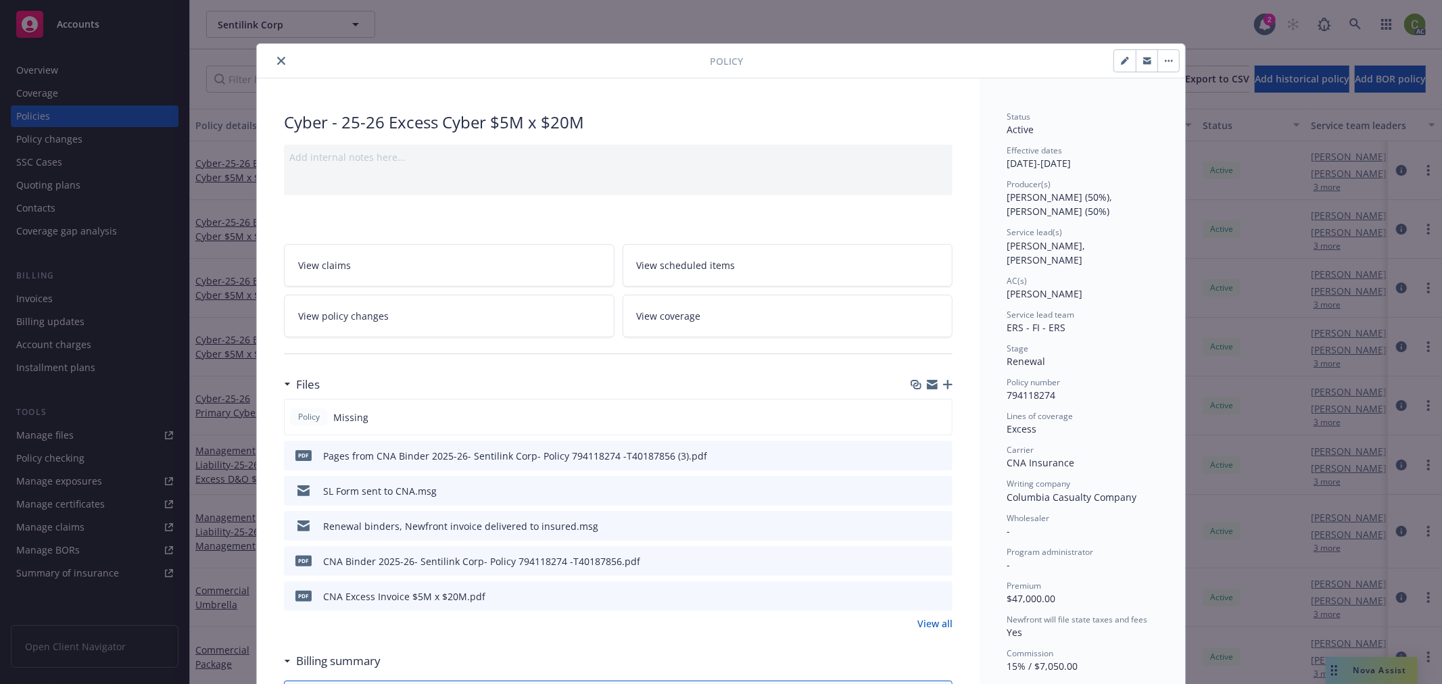
click at [277, 58] on icon "close" at bounding box center [281, 61] width 8 height 8
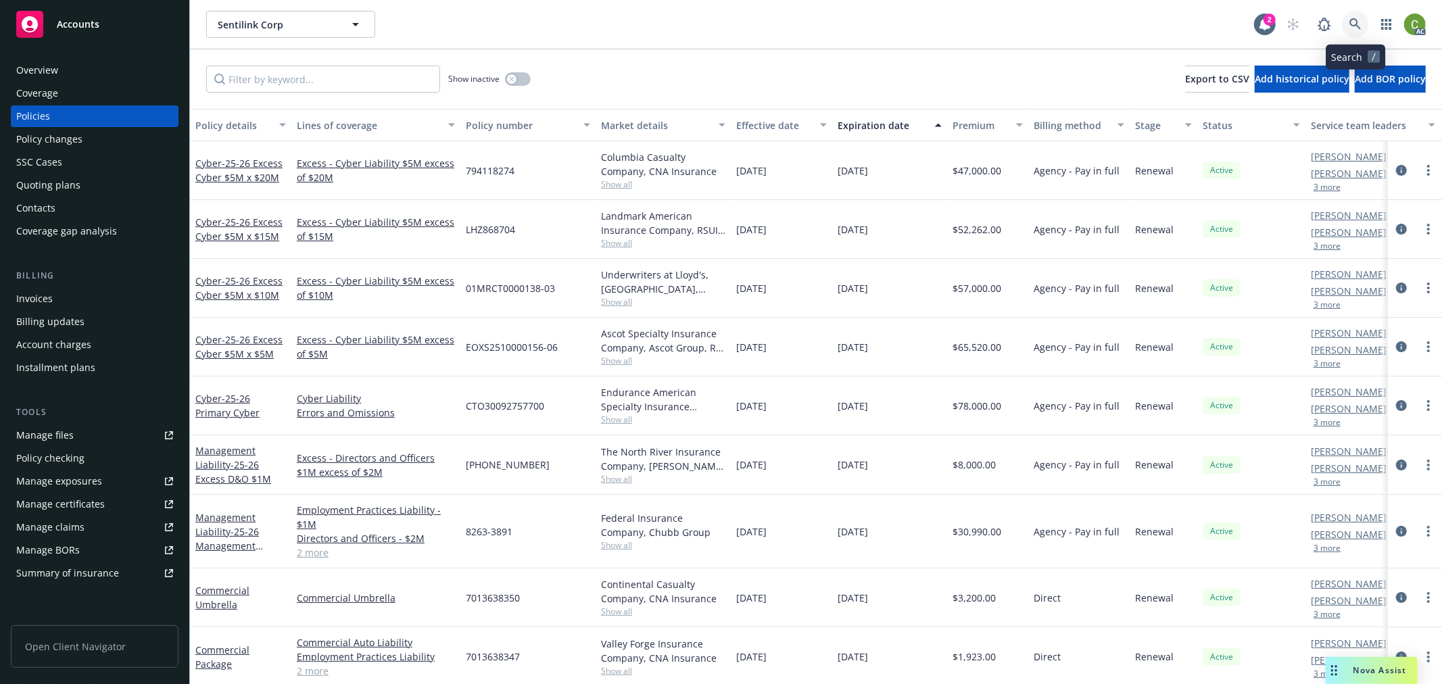
drag, startPoint x: 1354, startPoint y: 18, endPoint x: 1333, endPoint y: 59, distance: 45.7
click at [1354, 18] on icon at bounding box center [1356, 24] width 12 height 12
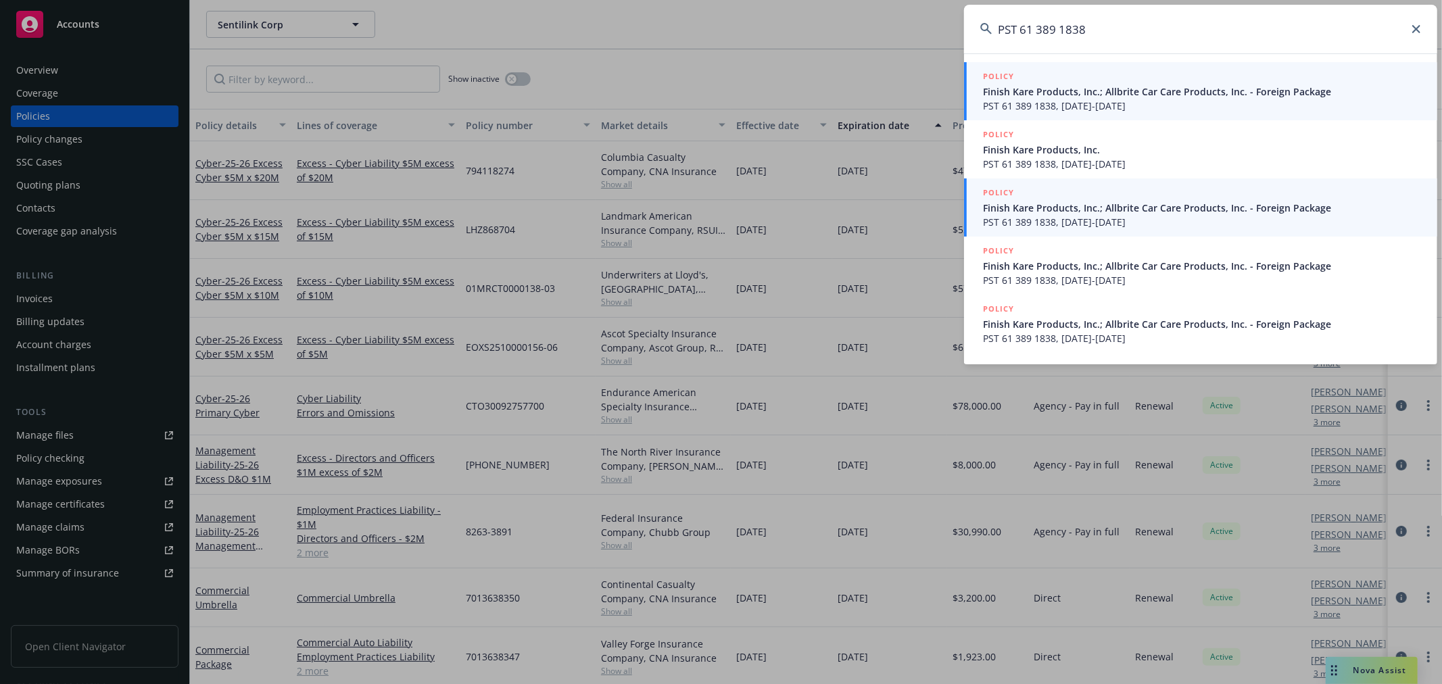
type input "PST 61 389 1838"
click at [1161, 217] on span "PST 61 389 1838, [DATE]-[DATE]" at bounding box center [1202, 222] width 438 height 14
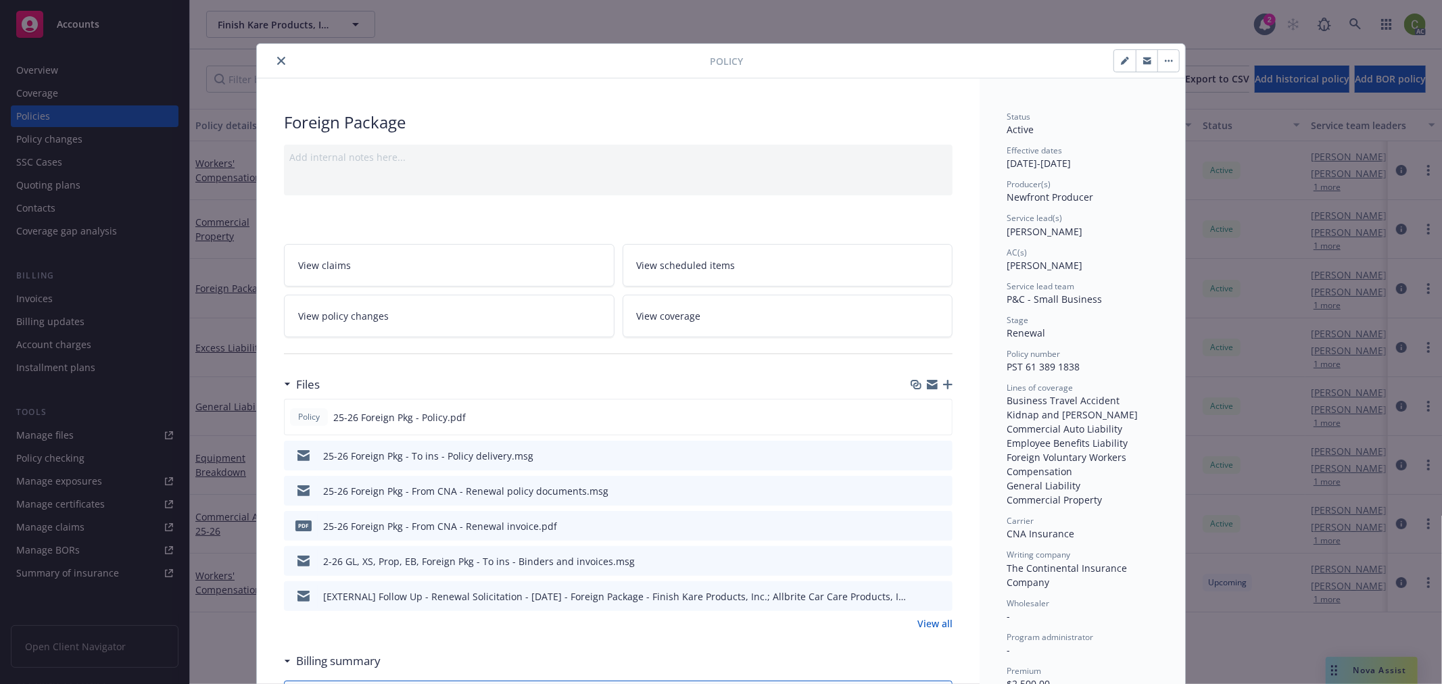
drag, startPoint x: 275, startPoint y: 60, endPoint x: 802, endPoint y: 76, distance: 527.0
click at [277, 59] on icon "close" at bounding box center [281, 61] width 8 height 8
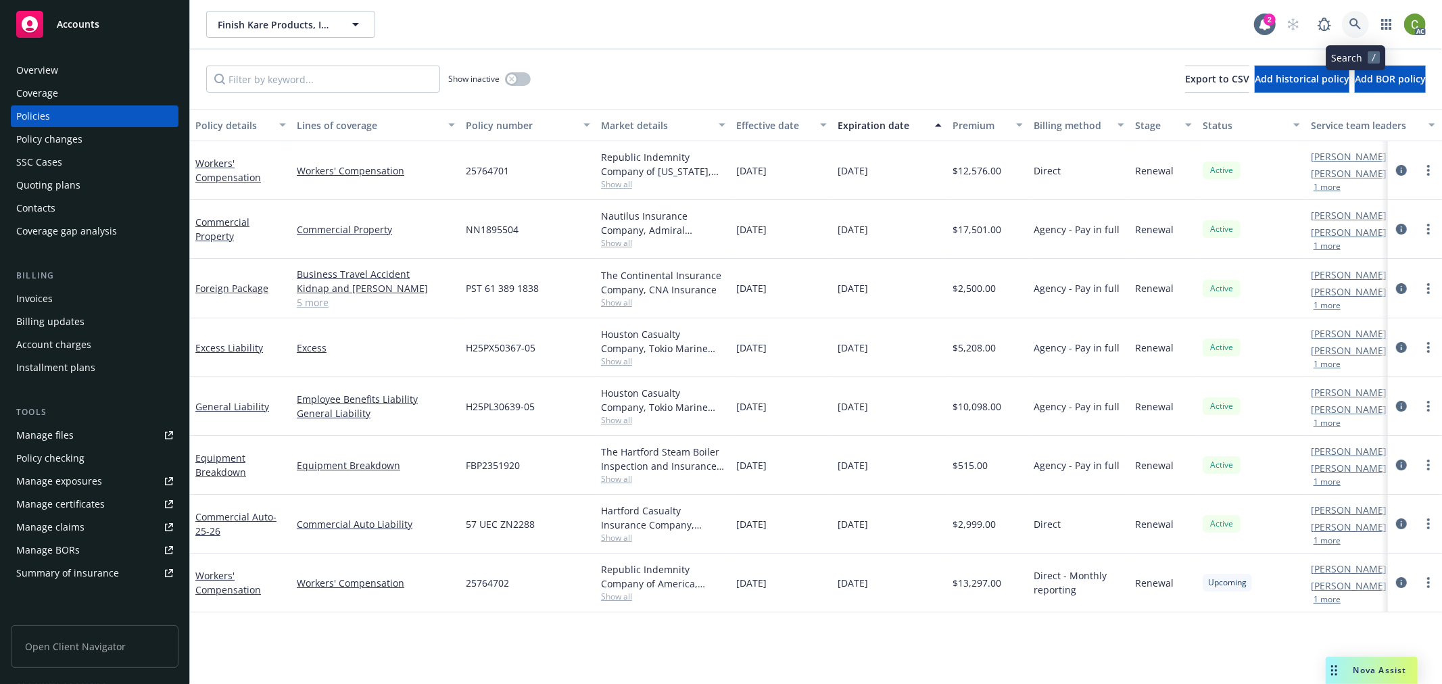
click at [1356, 23] on icon at bounding box center [1355, 23] width 11 height 11
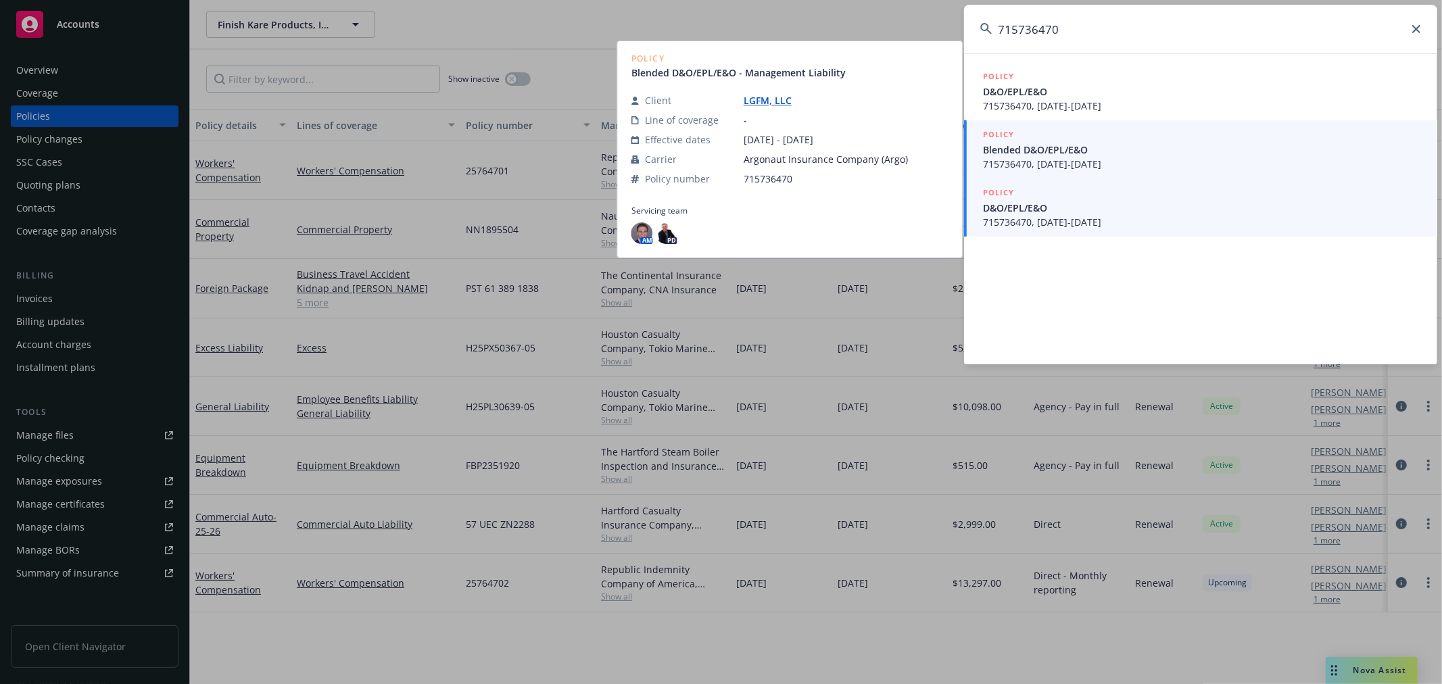
type input "715736470"
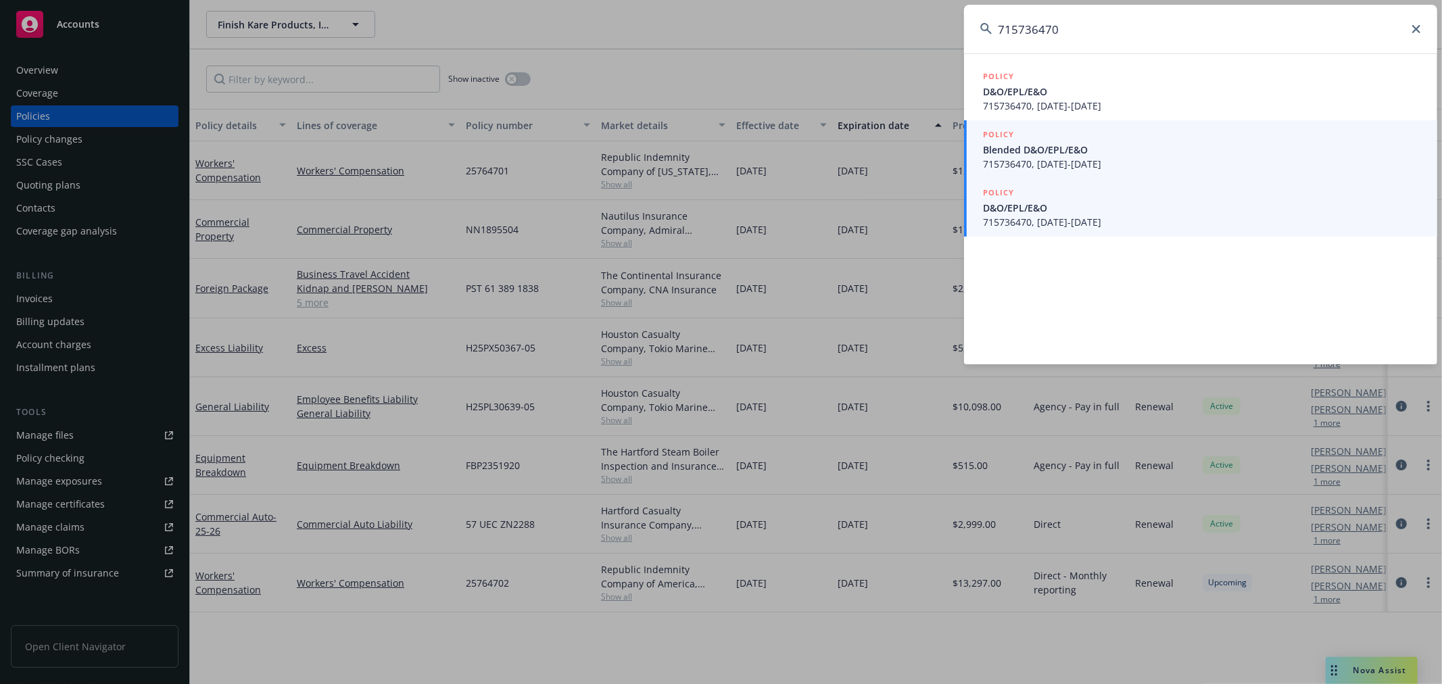
click at [1128, 218] on span "715736470, [DATE]-[DATE]" at bounding box center [1202, 222] width 438 height 14
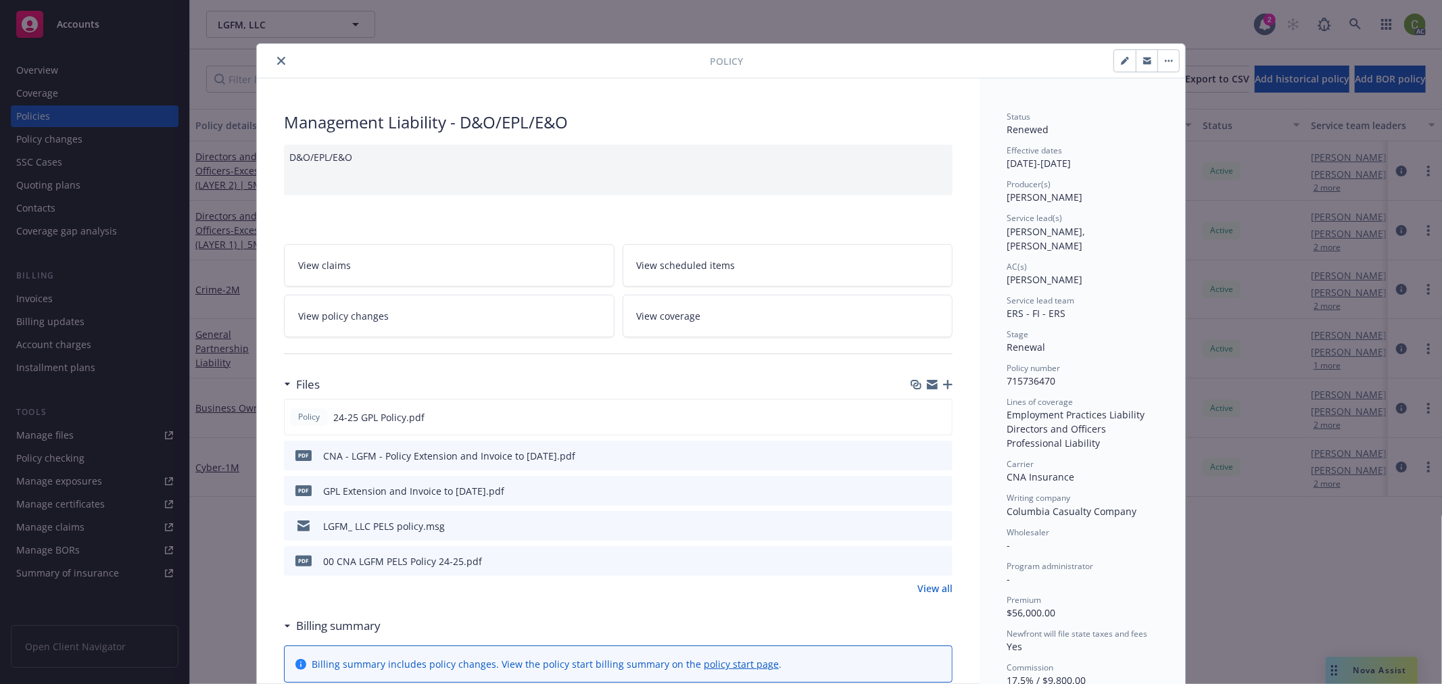
click at [427, 321] on link "View policy changes" at bounding box center [449, 316] width 331 height 43
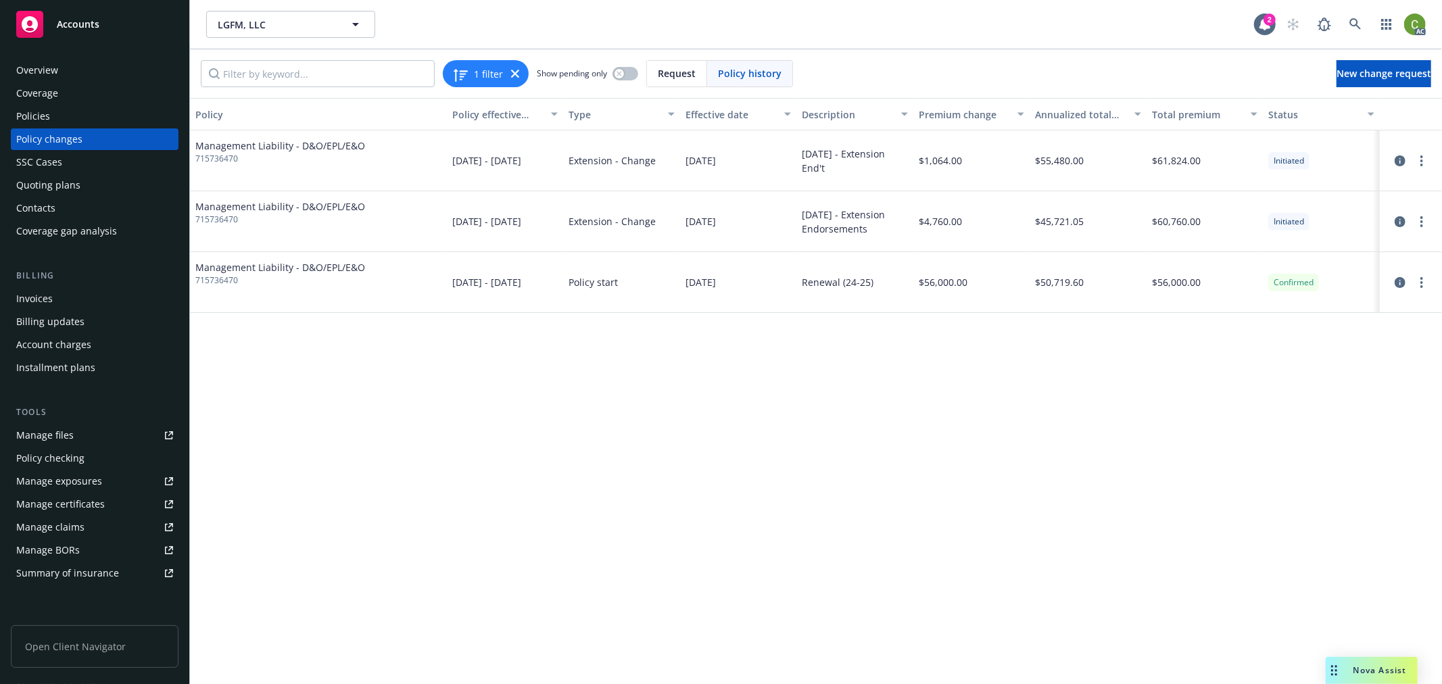
click at [1173, 561] on div "Policy Policy effective dates Type Effective date Description Premium change An…" at bounding box center [816, 391] width 1252 height 586
click at [73, 116] on div "Policies" at bounding box center [94, 116] width 157 height 22
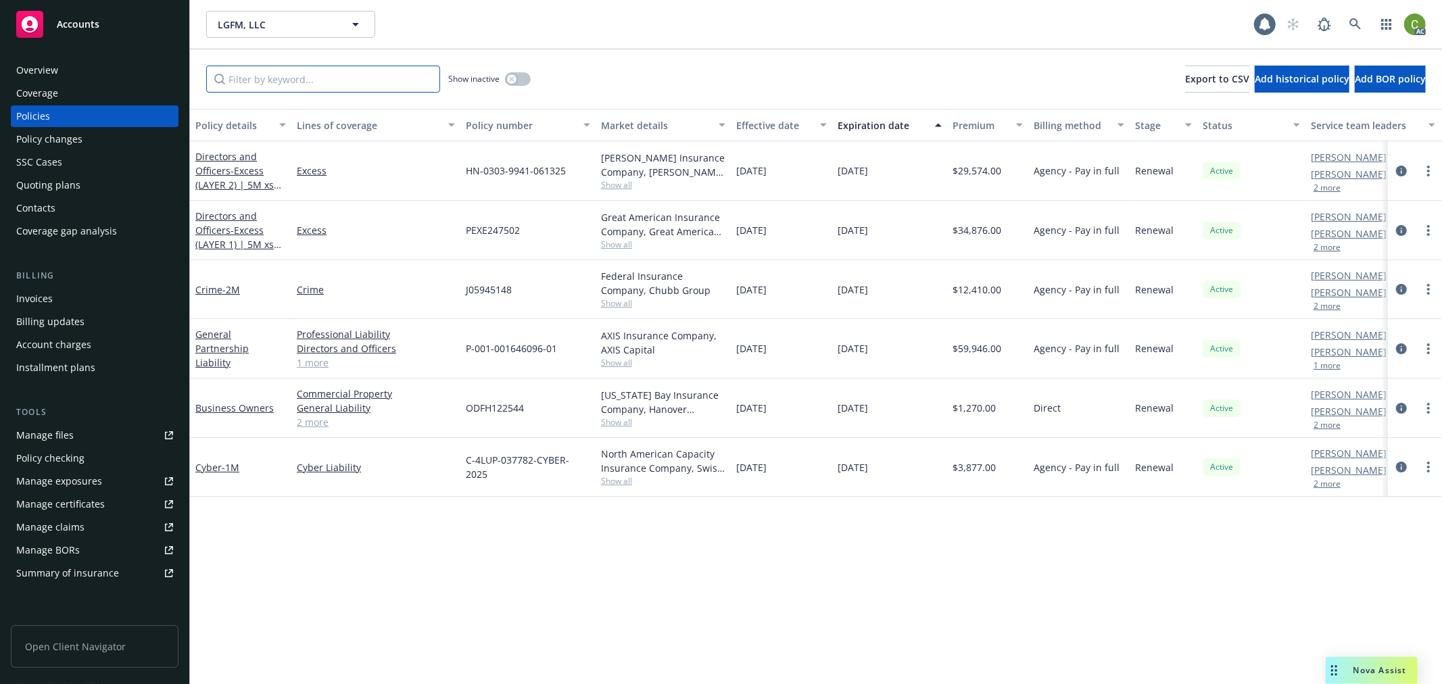
click at [272, 81] on input "Filter by keyword..." at bounding box center [323, 79] width 234 height 27
paste input "715736470"
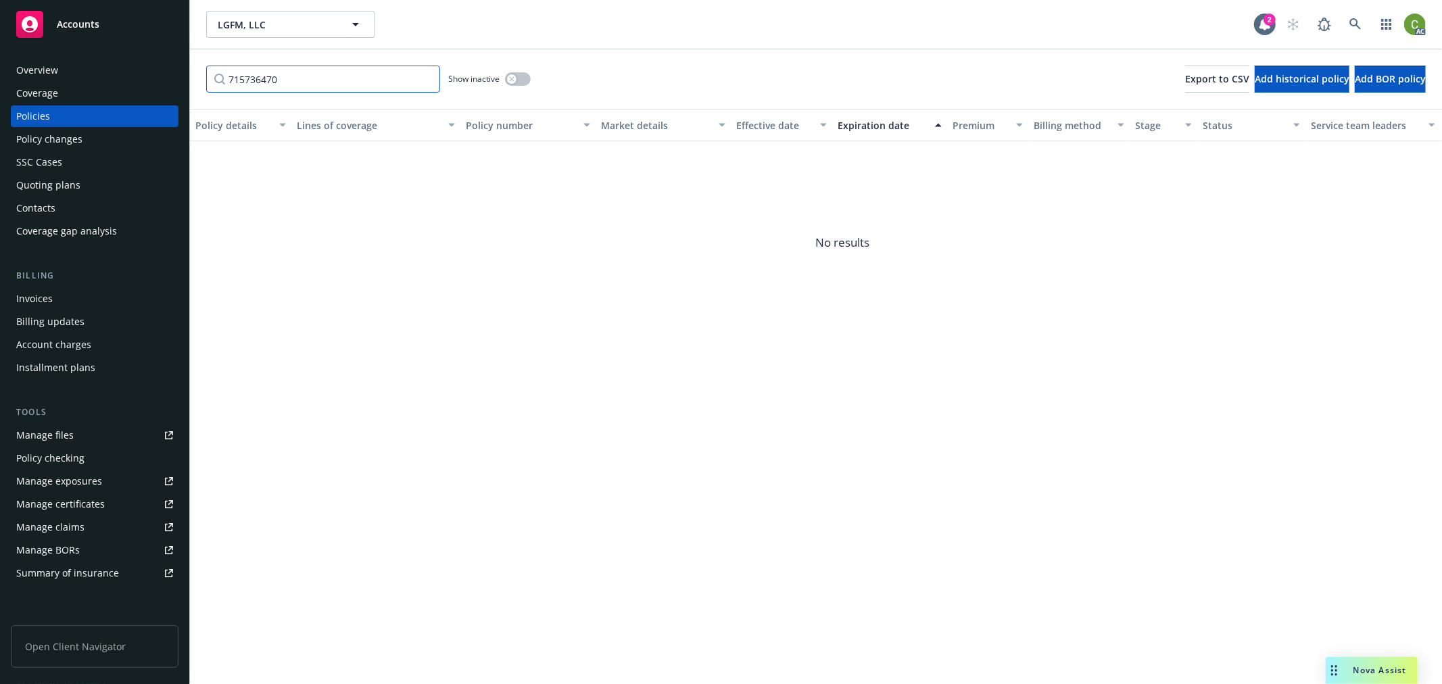
type input "715736470"
drag, startPoint x: 510, startPoint y: 77, endPoint x: 535, endPoint y: 99, distance: 33.5
click at [510, 76] on icon "button" at bounding box center [511, 78] width 5 height 5
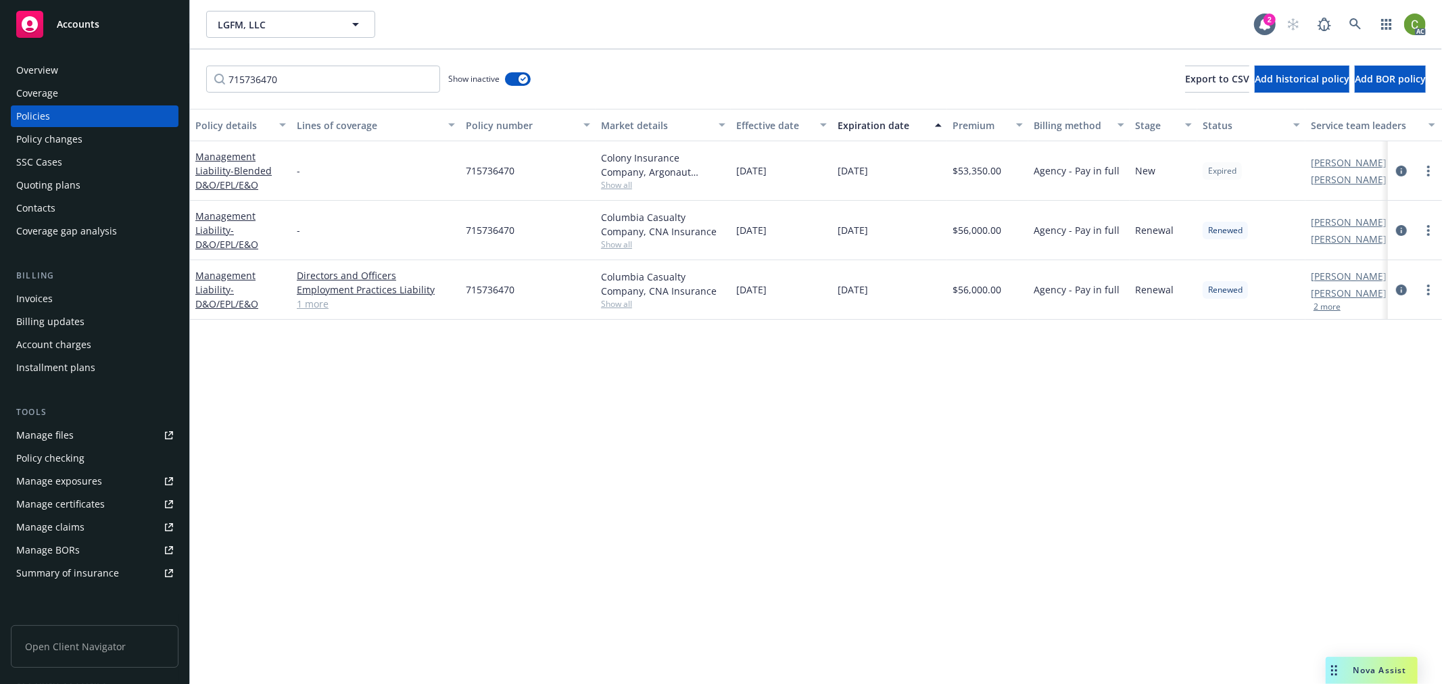
click at [37, 304] on div "Invoices" at bounding box center [34, 299] width 37 height 22
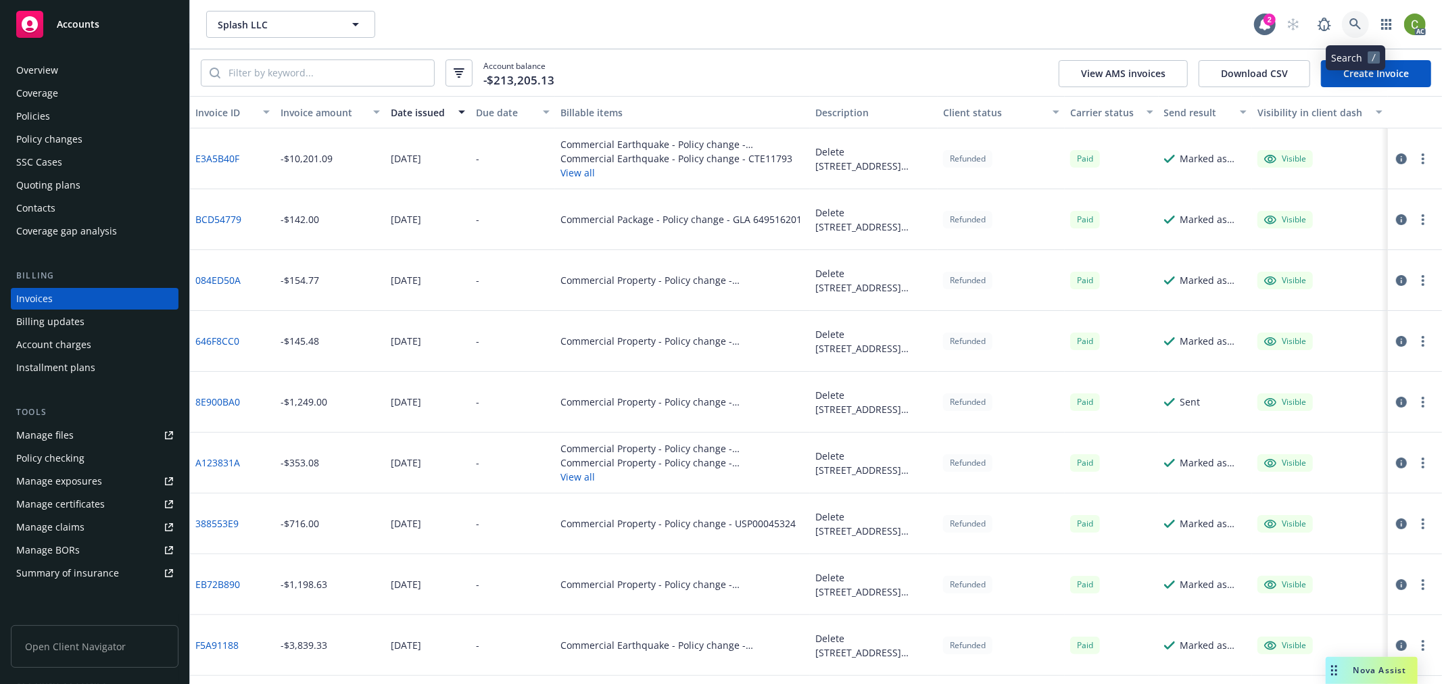
click at [1361, 24] on icon at bounding box center [1356, 24] width 12 height 12
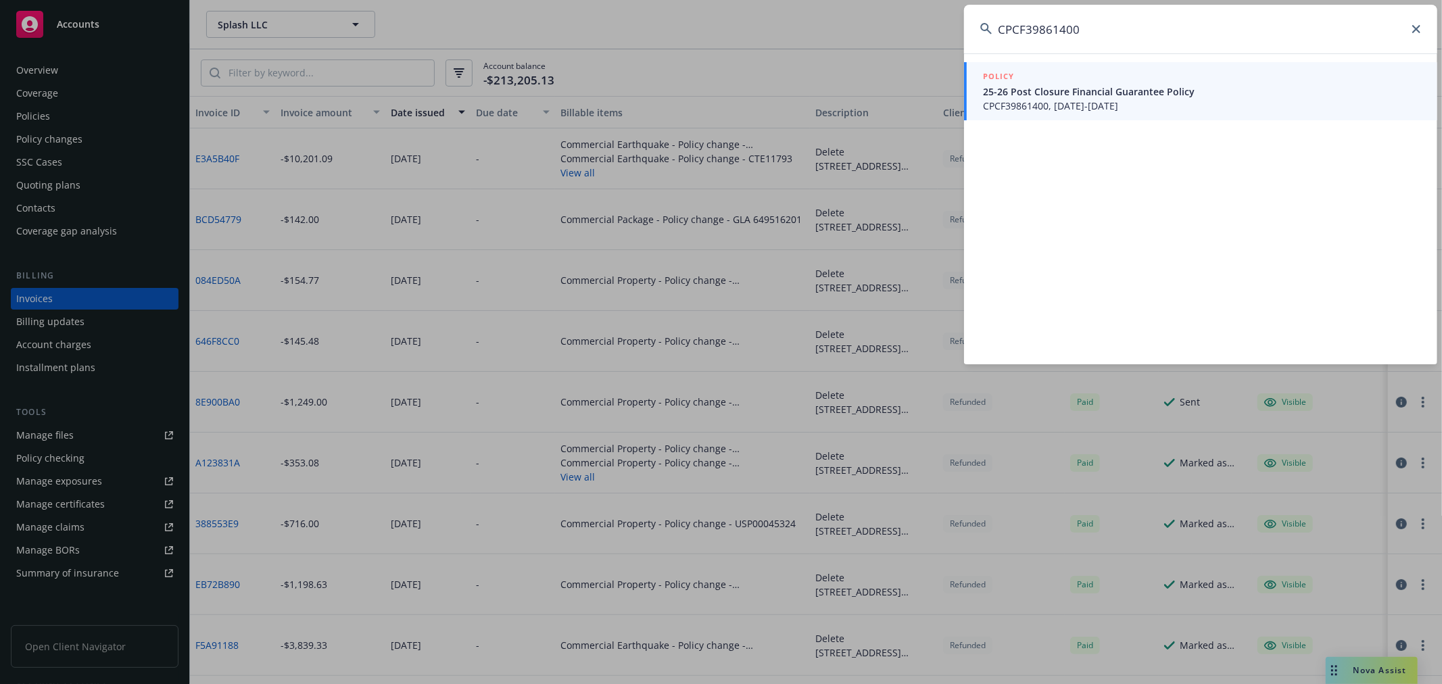
type input "CPCF39861400"
click at [1073, 103] on span "CPCF39861400, [DATE]-[DATE]" at bounding box center [1202, 106] width 438 height 14
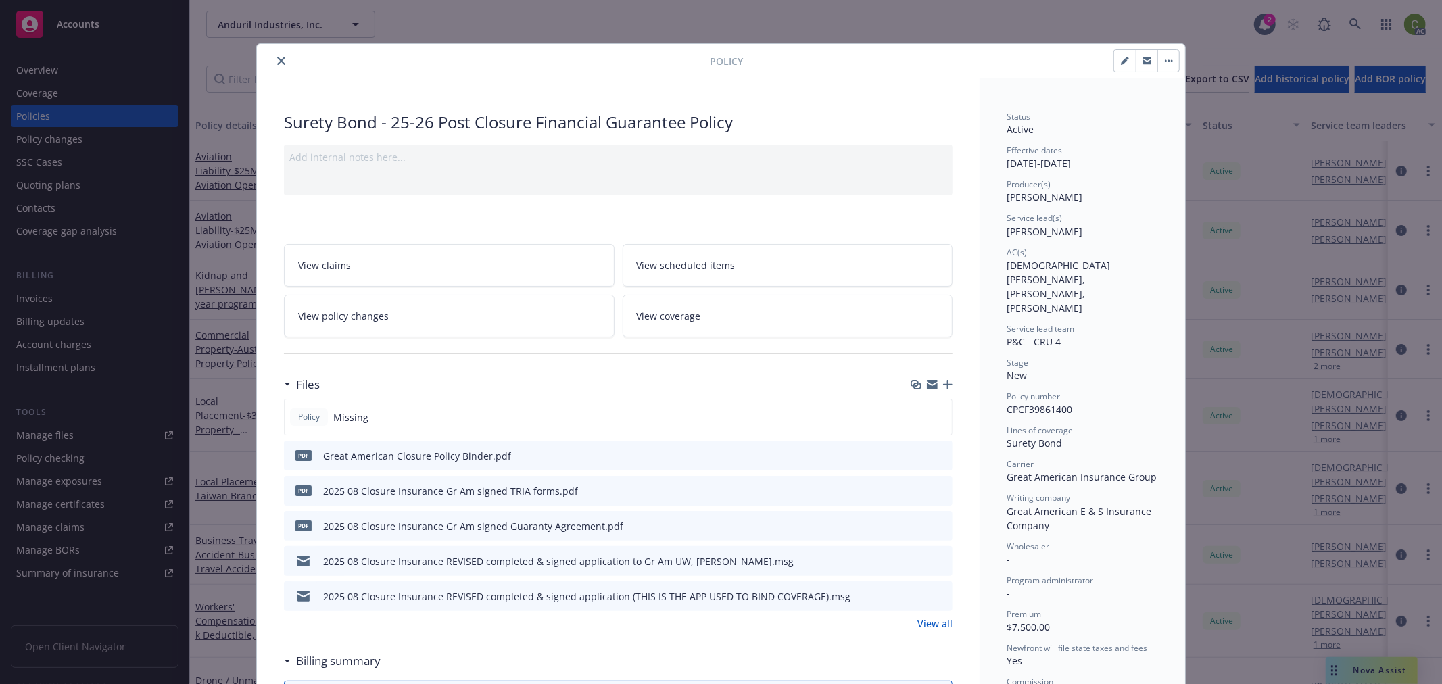
click at [277, 61] on icon "close" at bounding box center [281, 61] width 8 height 8
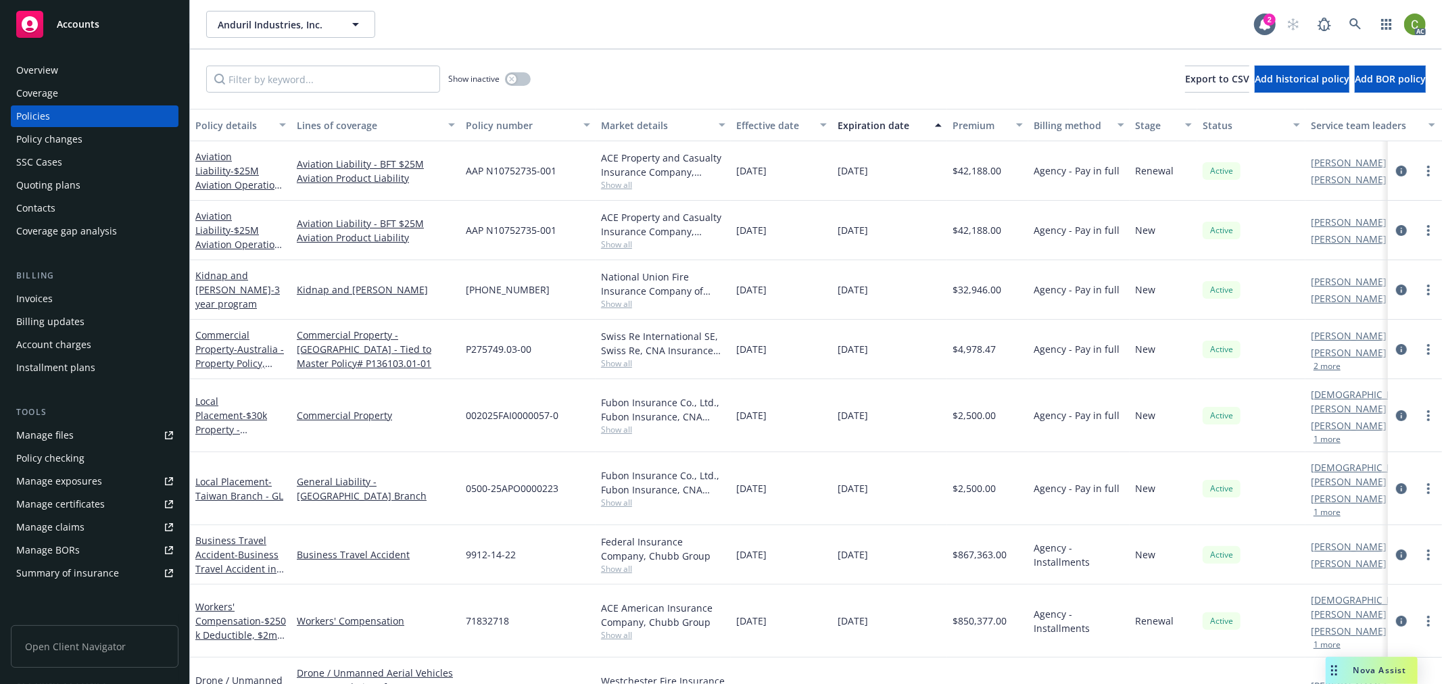
click at [76, 19] on span "Accounts" at bounding box center [78, 24] width 43 height 11
